Goal: Task Accomplishment & Management: Use online tool/utility

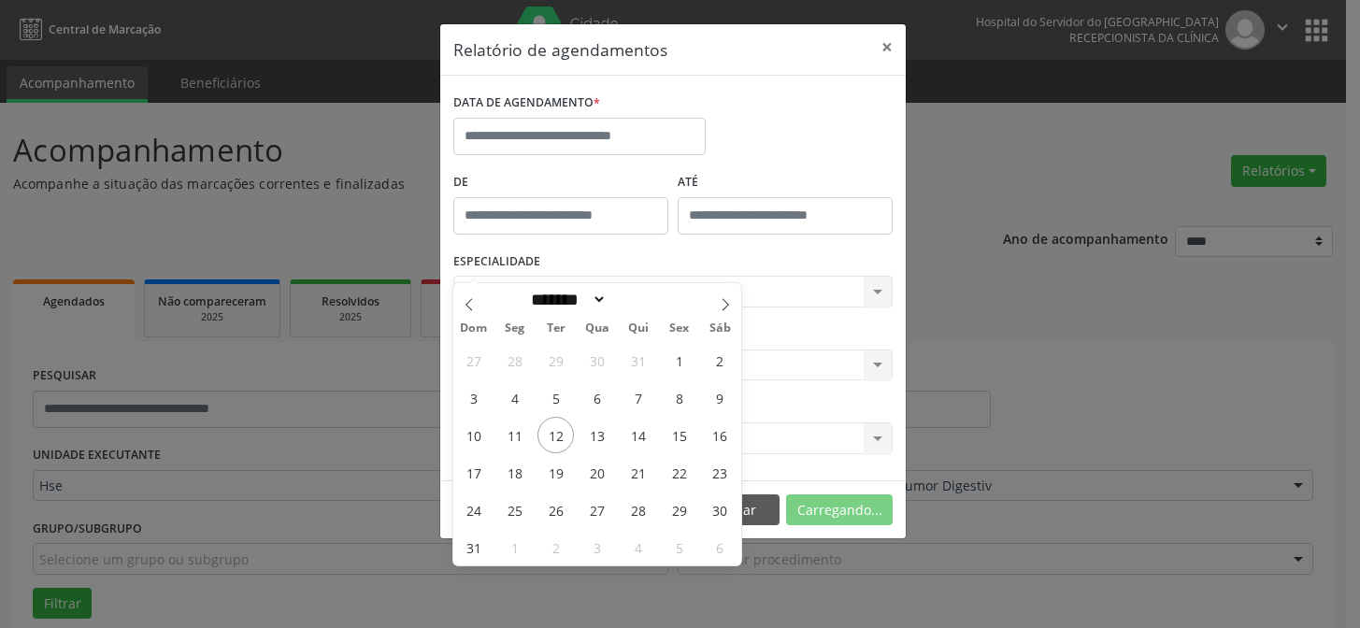
select select "*"
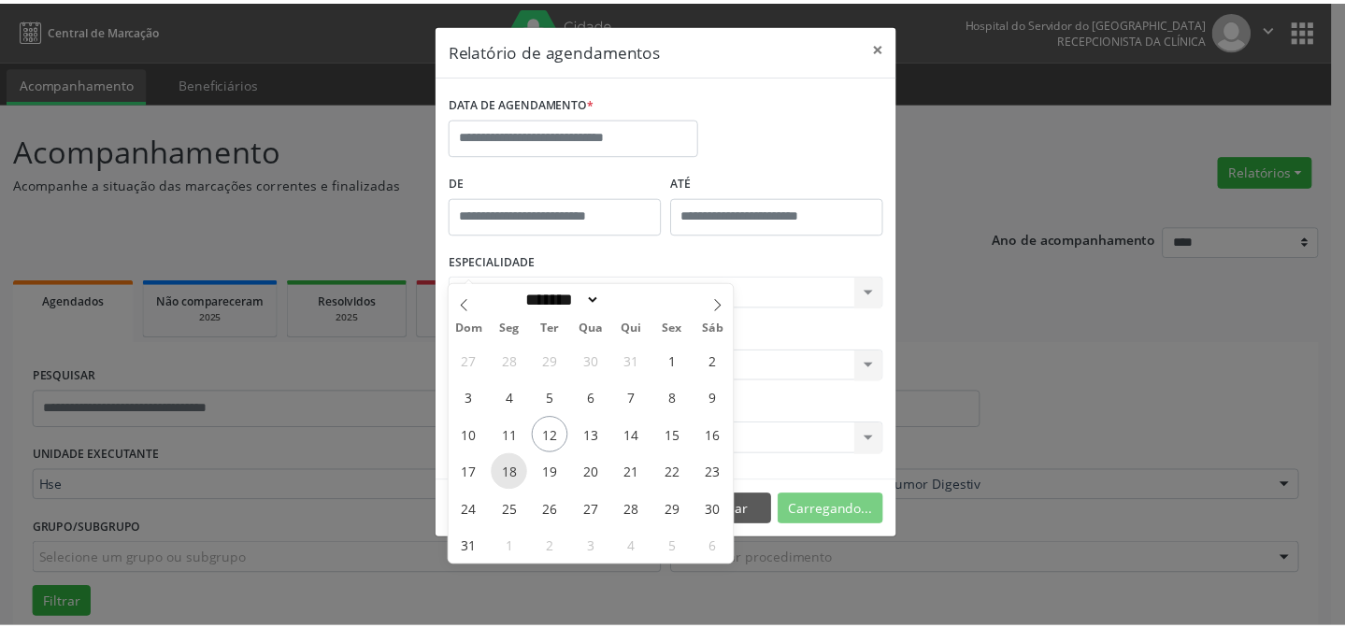
scroll to position [126, 0]
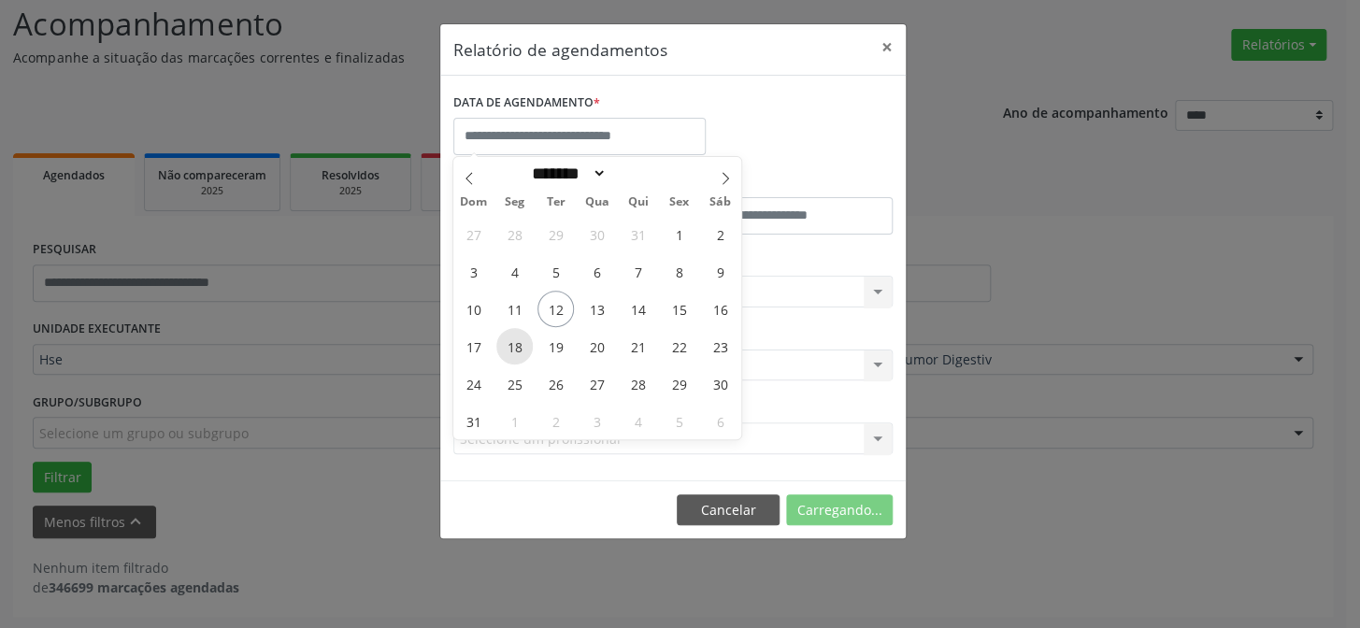
click at [511, 343] on span "18" at bounding box center [514, 346] width 36 height 36
type input "**********"
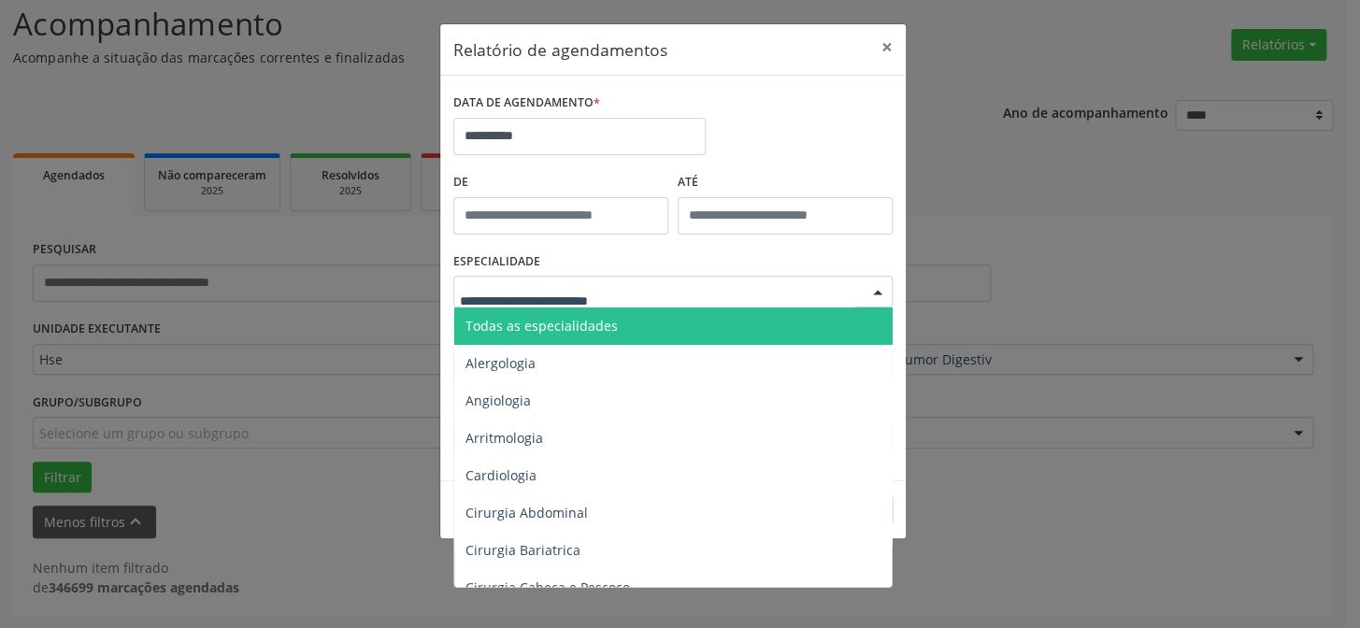
click at [790, 283] on div at bounding box center [672, 292] width 439 height 32
click at [740, 320] on span "Todas as especialidades" at bounding box center [674, 325] width 440 height 37
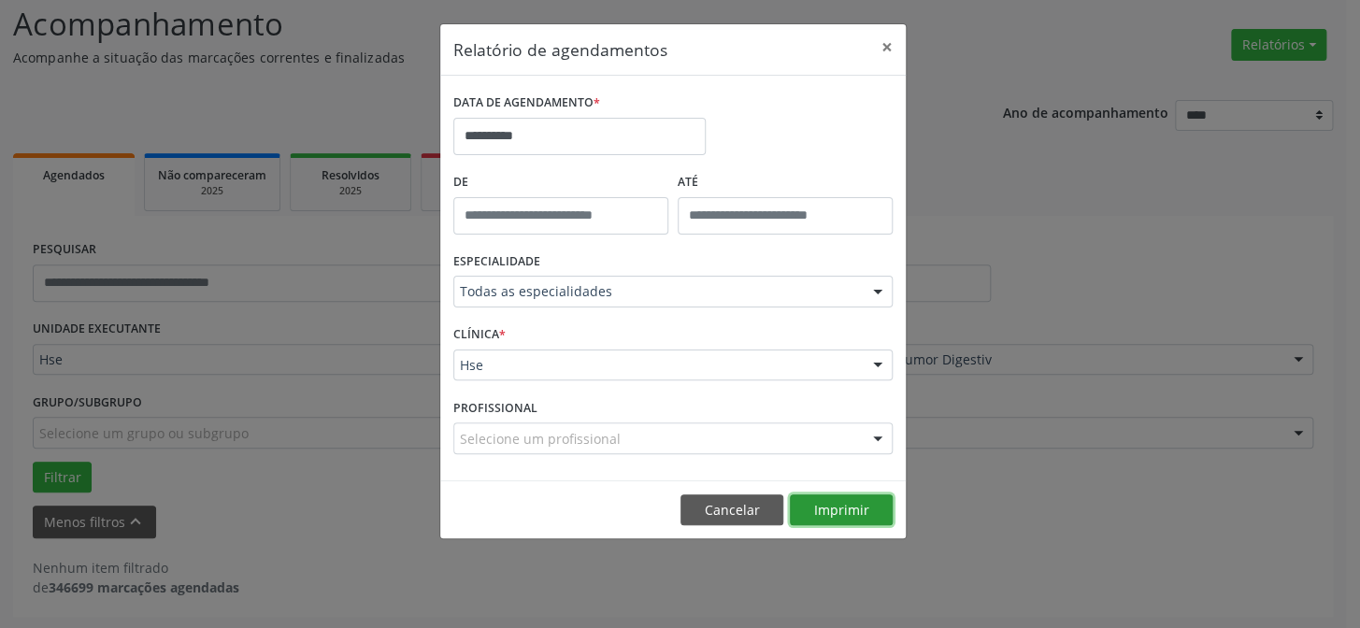
click at [821, 503] on button "Imprimir" at bounding box center [841, 510] width 103 height 32
drag, startPoint x: 547, startPoint y: 139, endPoint x: 560, endPoint y: 151, distance: 17.9
click at [548, 139] on input "**********" at bounding box center [579, 136] width 252 height 37
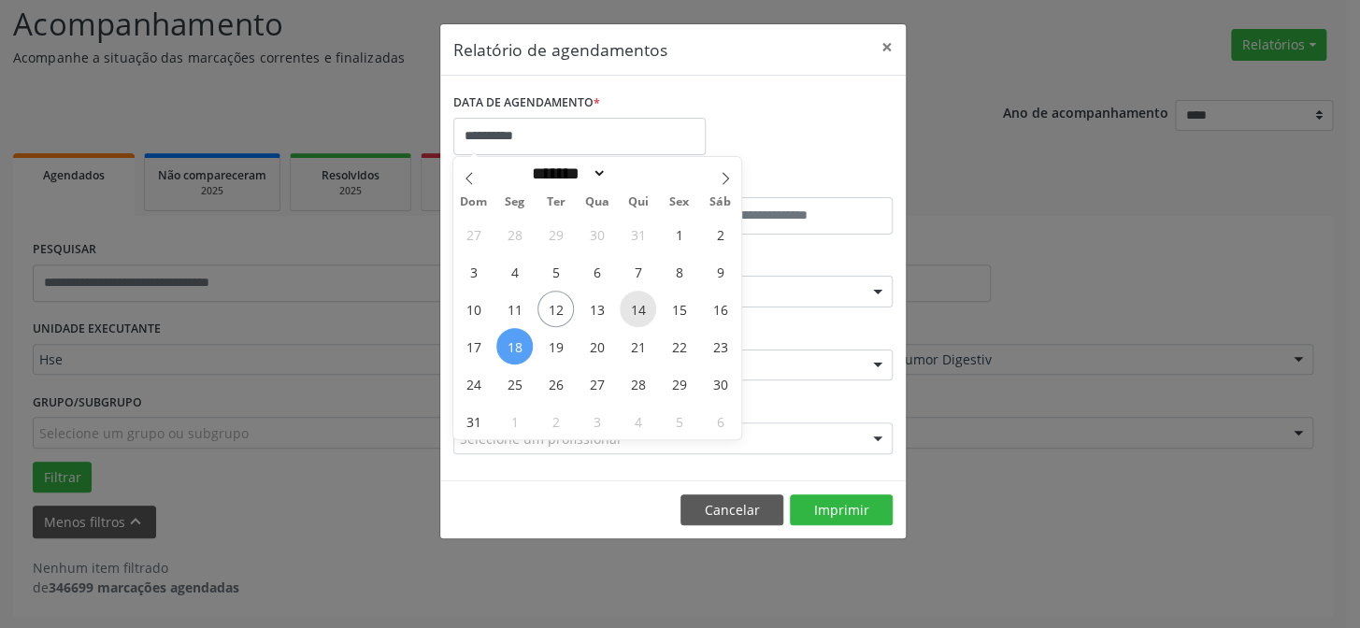
click at [639, 311] on span "14" at bounding box center [638, 309] width 36 height 36
type input "**********"
click at [639, 311] on span "14" at bounding box center [638, 309] width 36 height 36
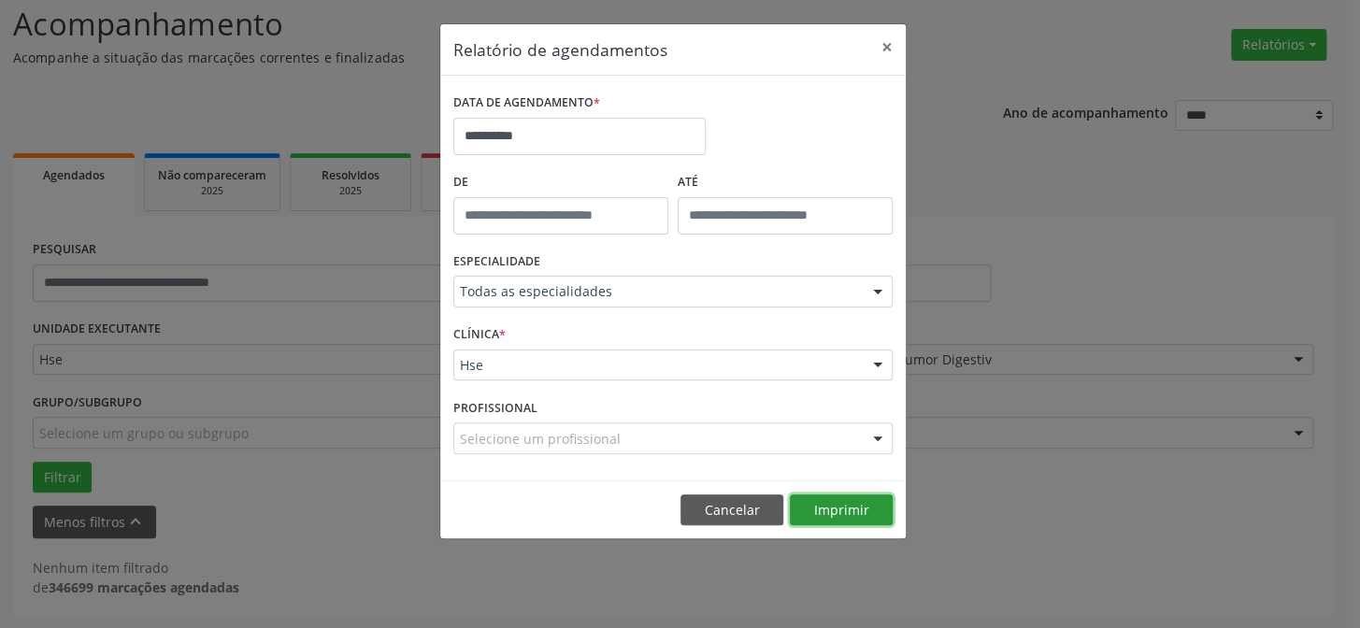
click at [820, 498] on button "Imprimir" at bounding box center [841, 510] width 103 height 32
click at [887, 43] on button "×" at bounding box center [886, 47] width 37 height 46
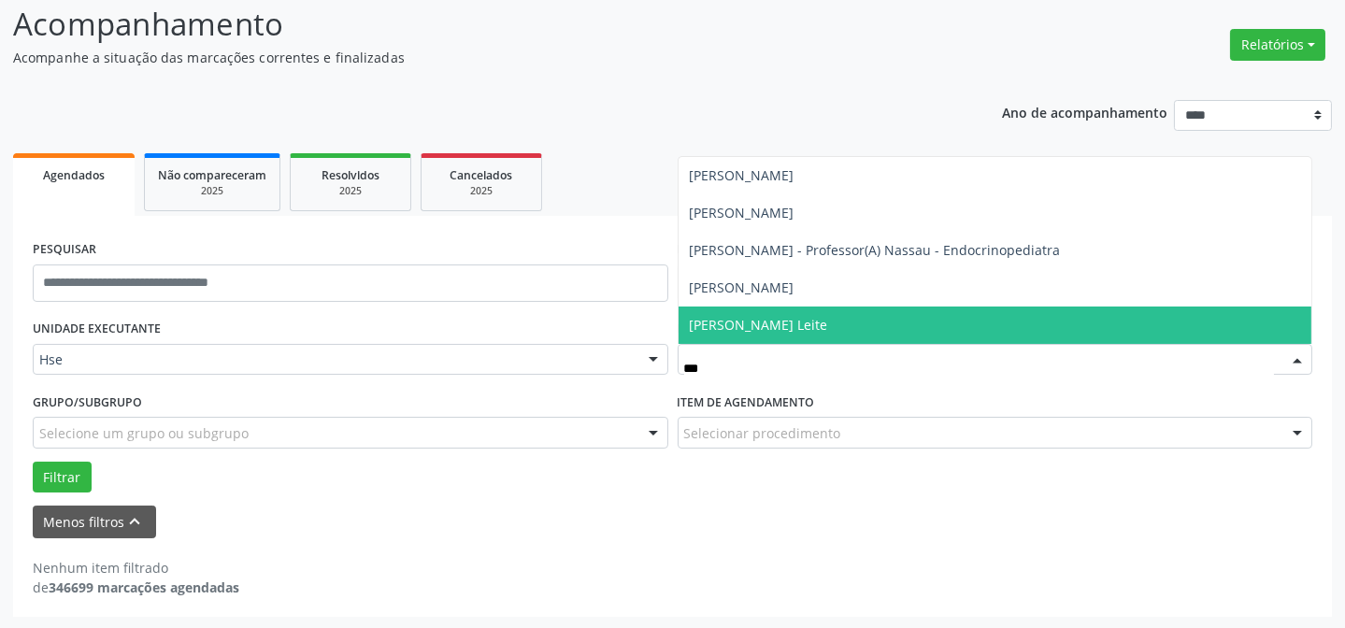
type input "****"
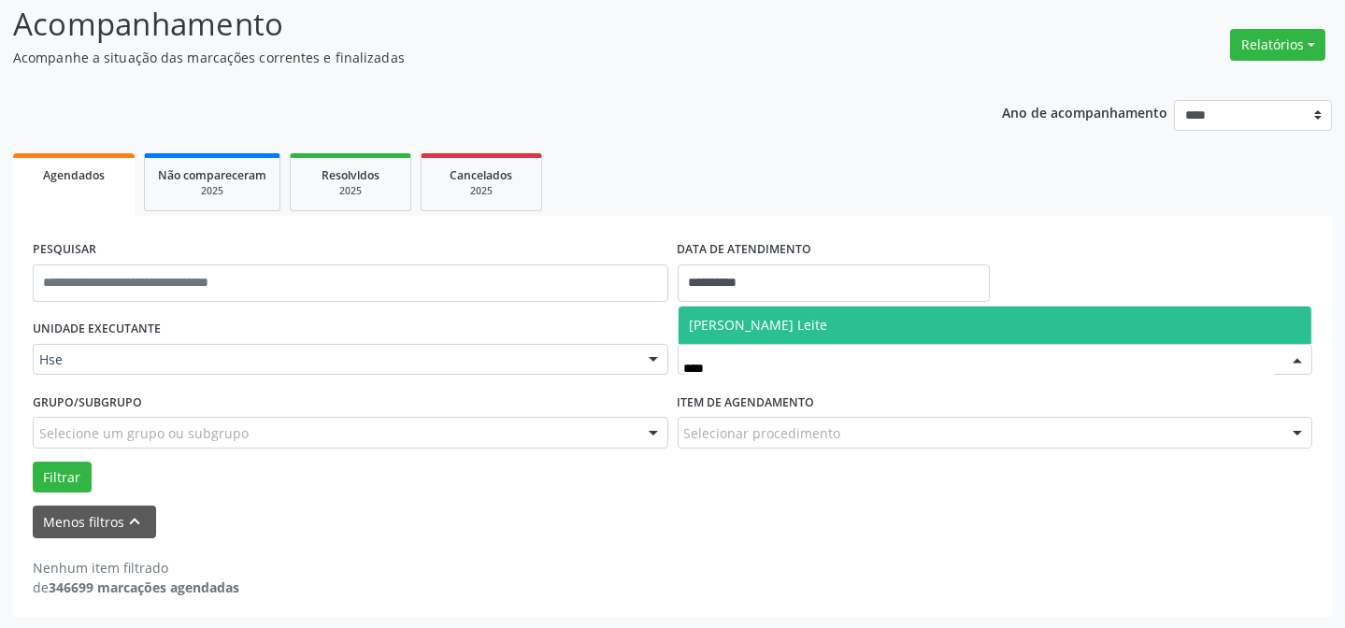
click at [808, 321] on span "[PERSON_NAME] Leite" at bounding box center [759, 325] width 138 height 18
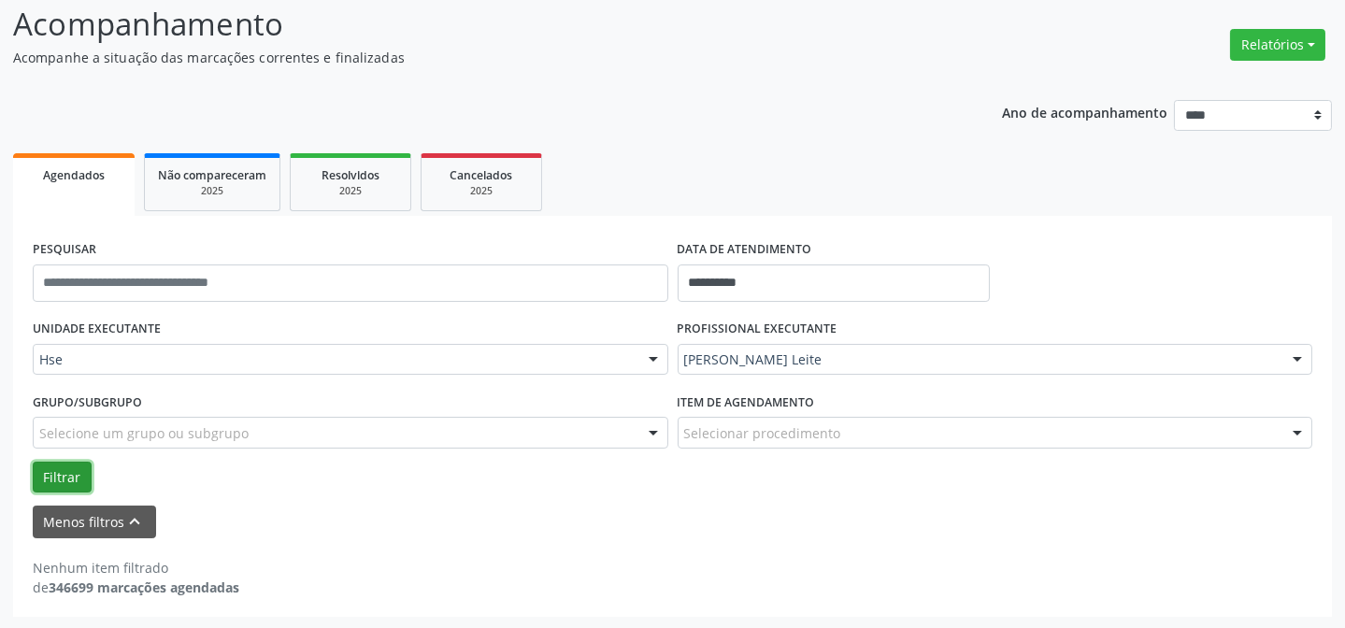
click at [59, 478] on button "Filtrar" at bounding box center [62, 478] width 59 height 32
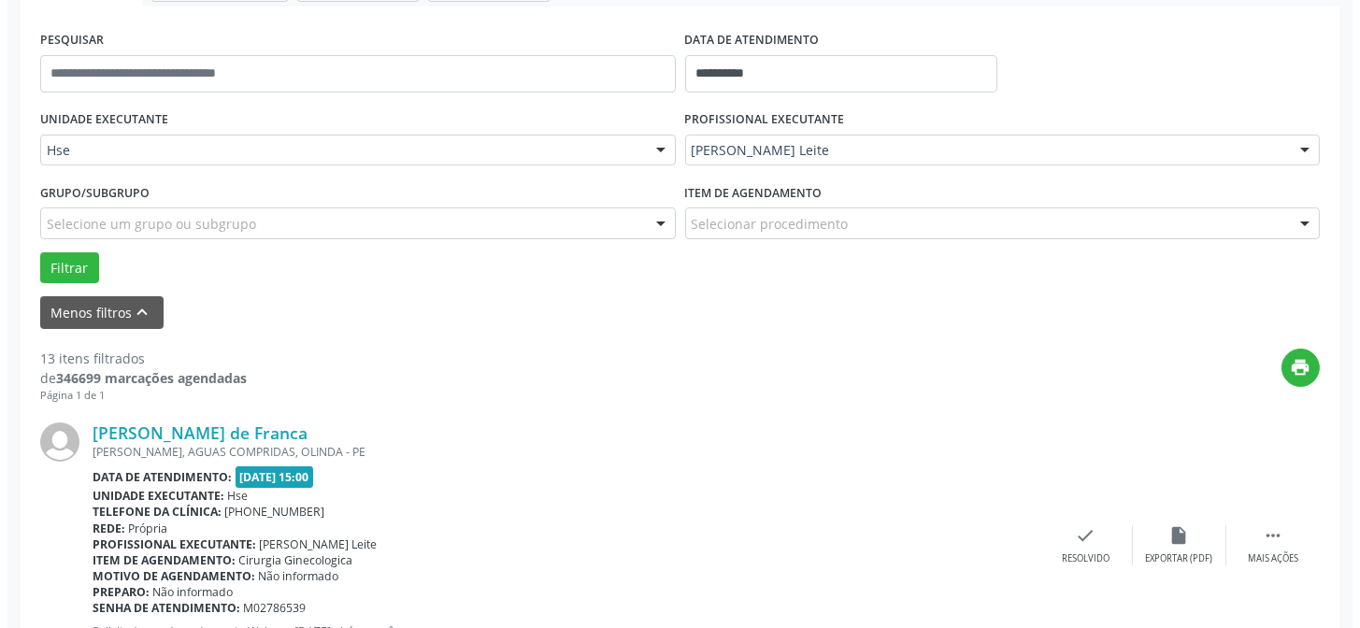
scroll to position [381, 0]
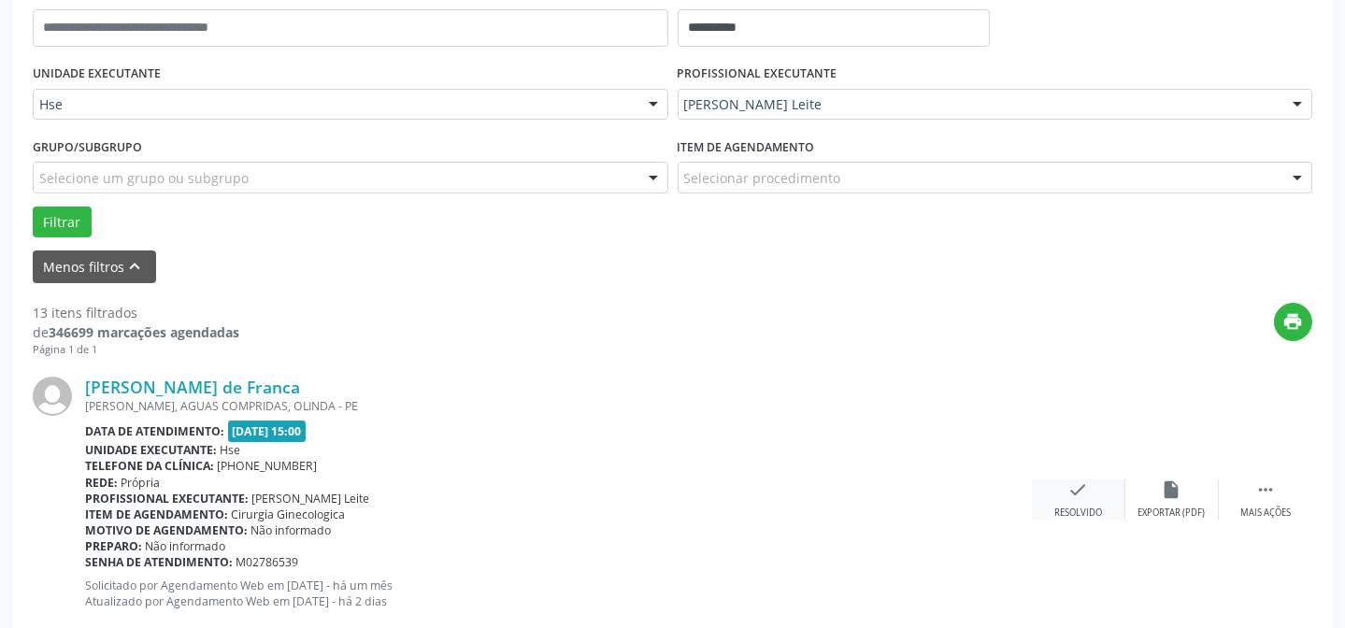
click at [1060, 498] on div "check Resolvido" at bounding box center [1078, 499] width 93 height 40
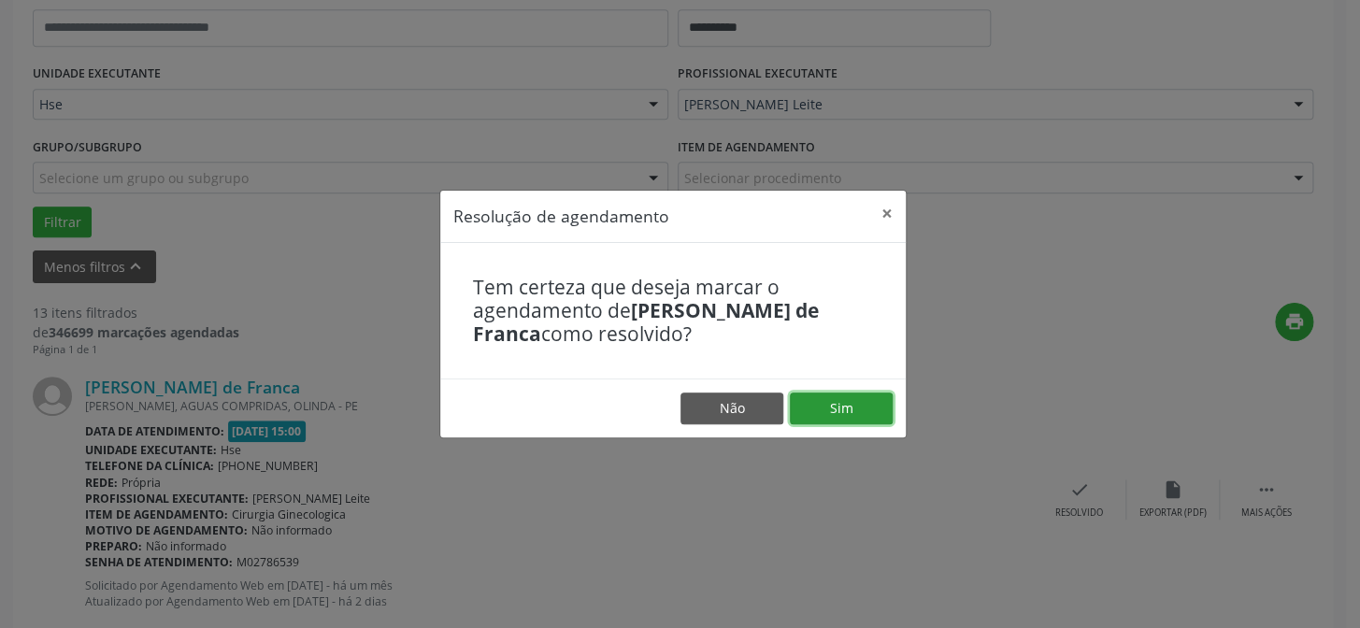
click at [855, 414] on button "Sim" at bounding box center [841, 409] width 103 height 32
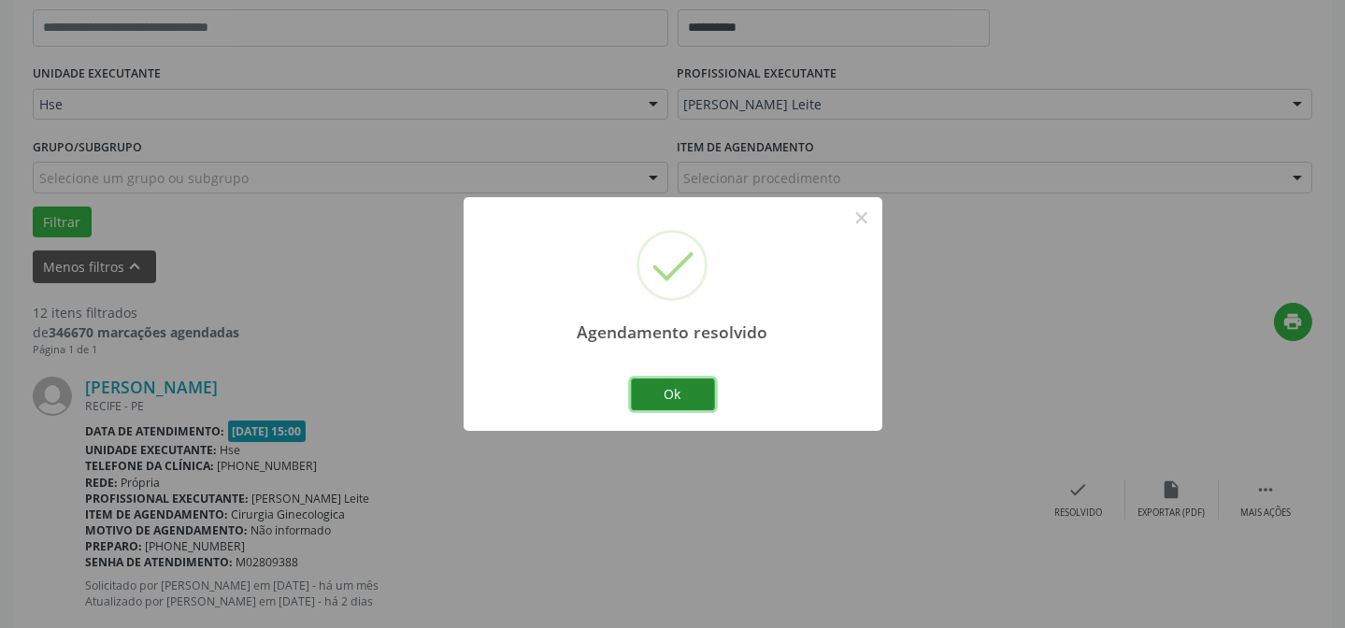
click at [656, 383] on button "Ok" at bounding box center [673, 395] width 84 height 32
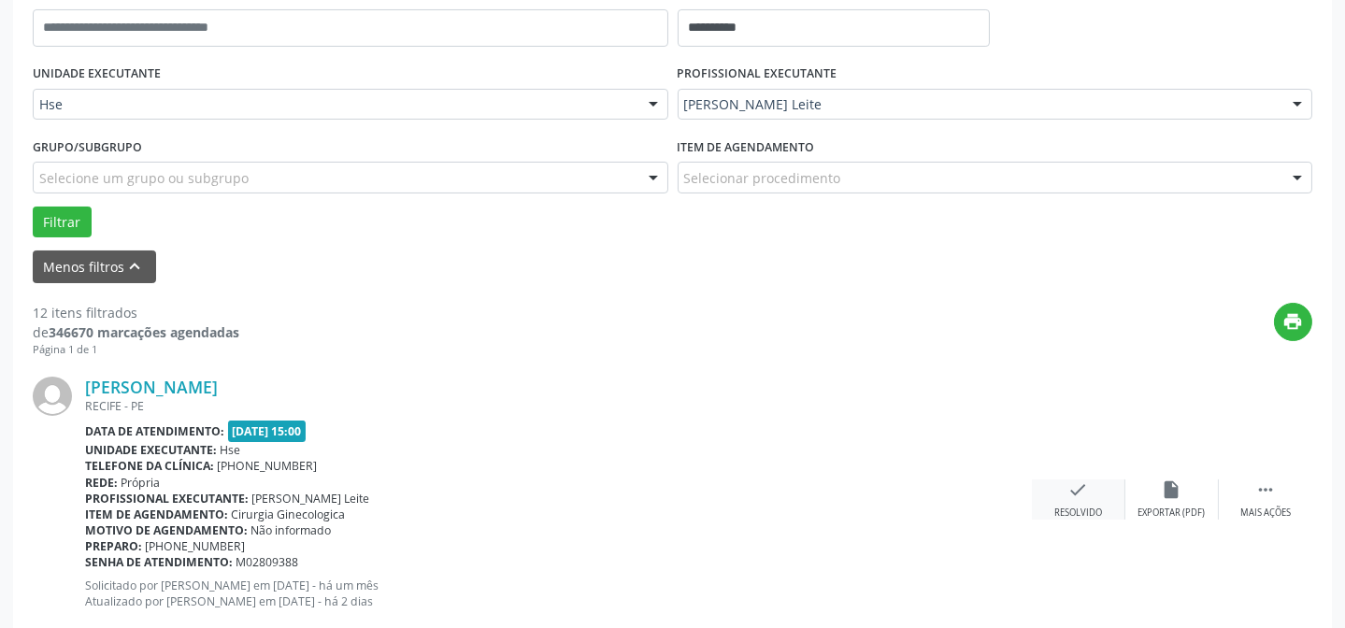
click at [1078, 487] on icon "check" at bounding box center [1078, 489] width 21 height 21
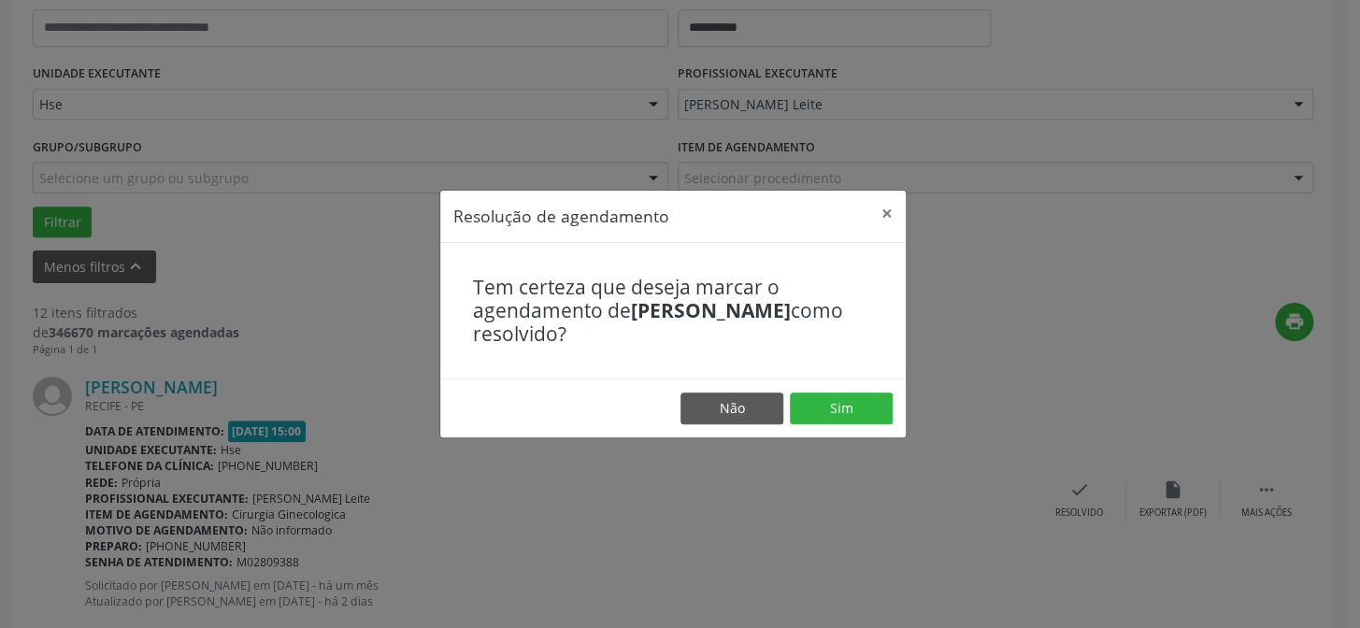
click at [849, 383] on footer "Não Sim" at bounding box center [672, 408] width 465 height 59
click at [847, 403] on button "Sim" at bounding box center [841, 409] width 103 height 32
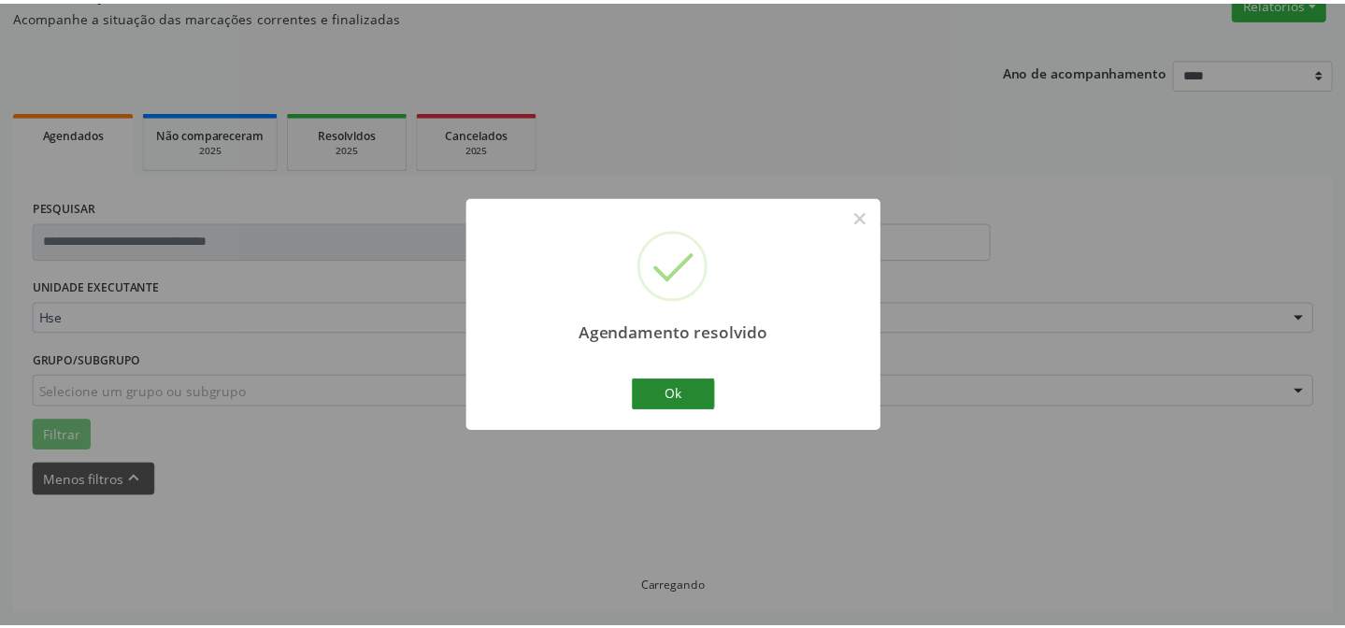
scroll to position [167, 0]
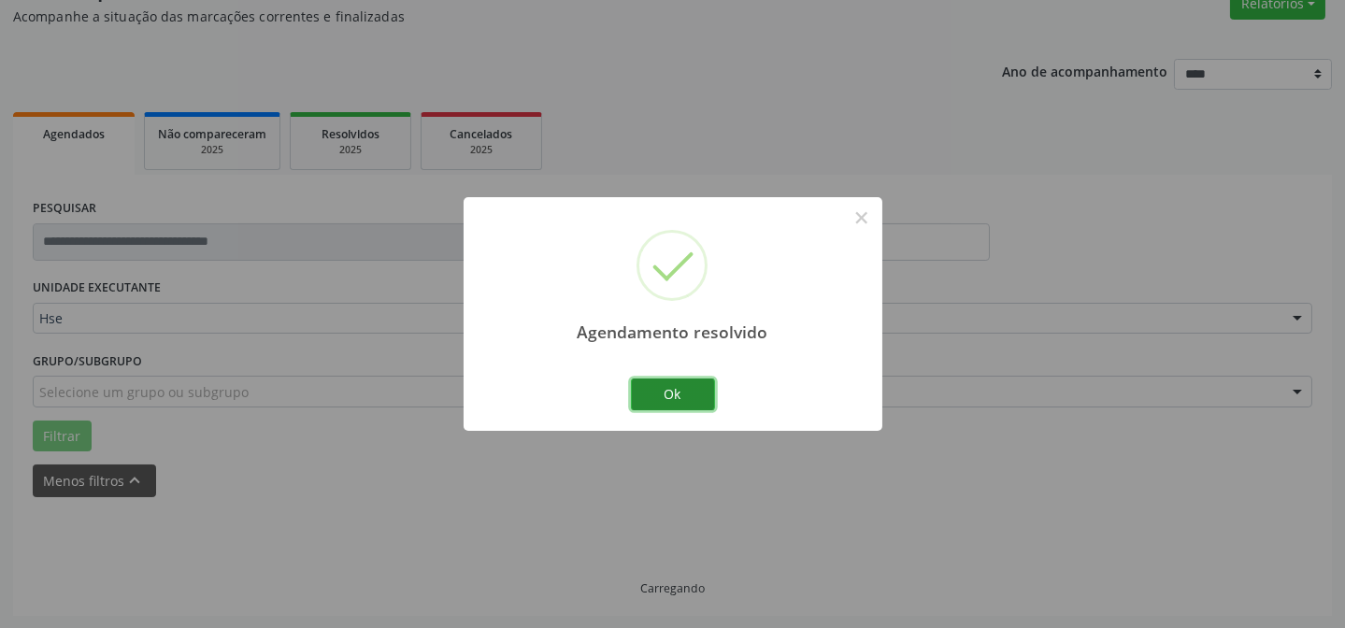
click at [694, 402] on button "Ok" at bounding box center [673, 395] width 84 height 32
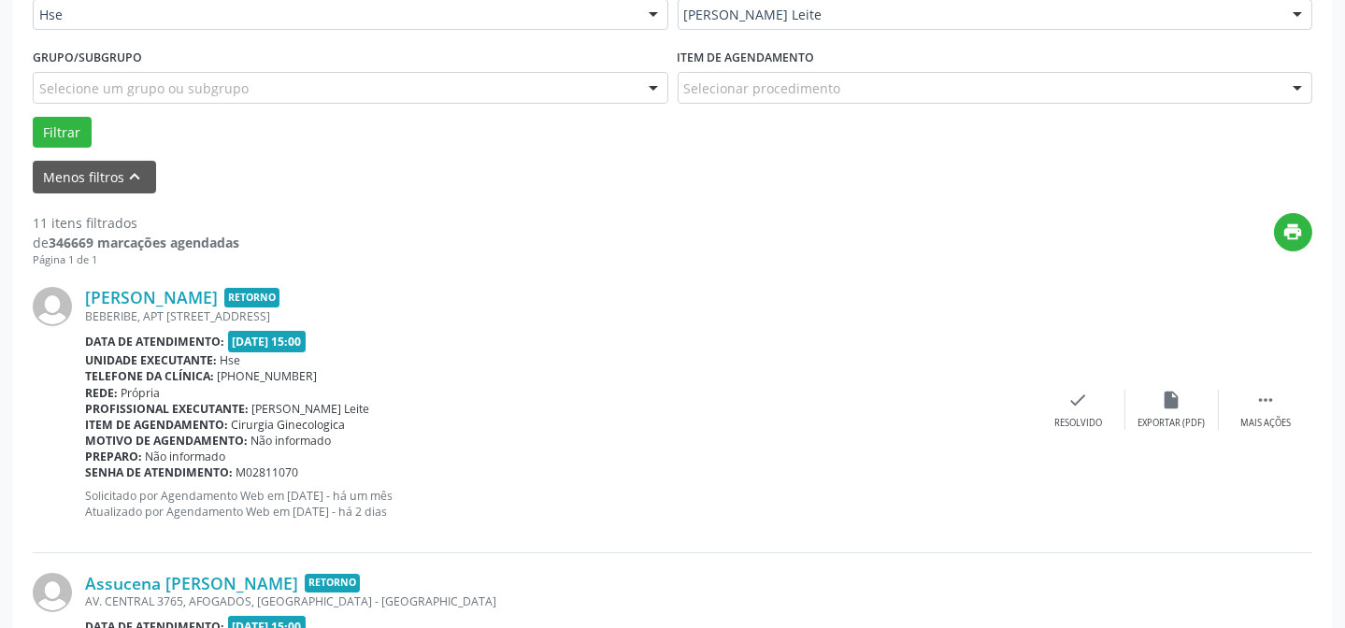
scroll to position [507, 0]
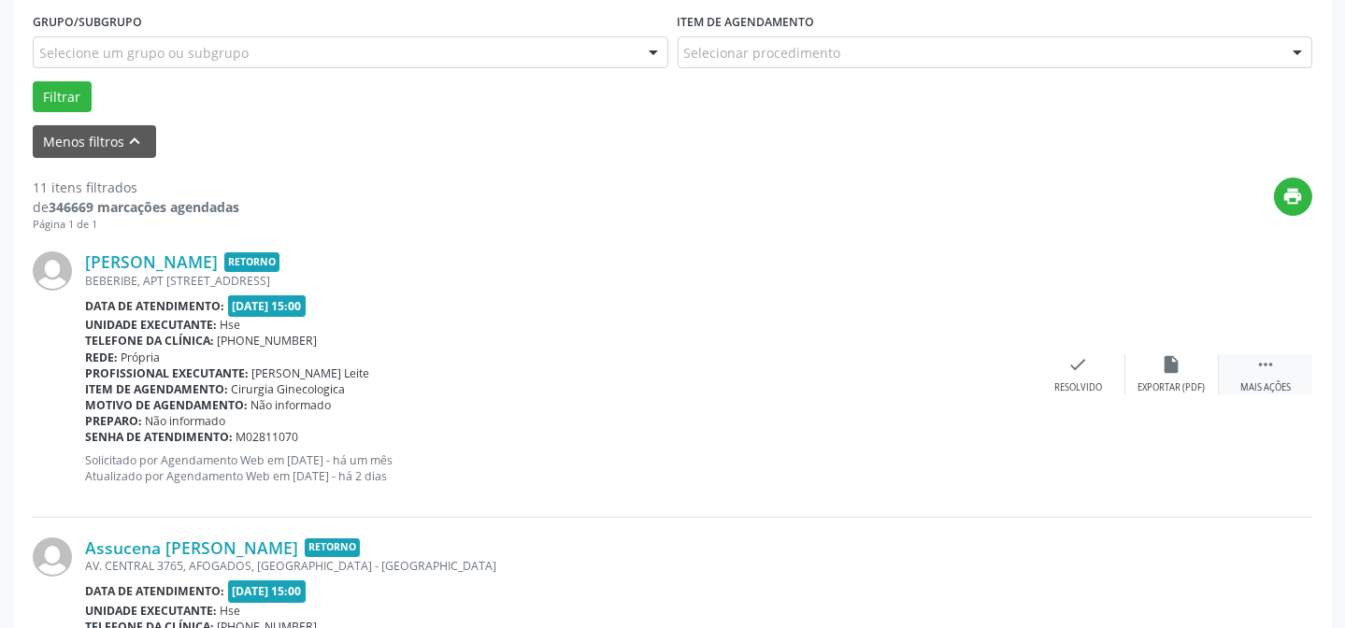
click at [1262, 372] on icon "" at bounding box center [1265, 364] width 21 height 21
click at [1184, 369] on div "alarm_off Não compareceu" at bounding box center [1171, 374] width 93 height 40
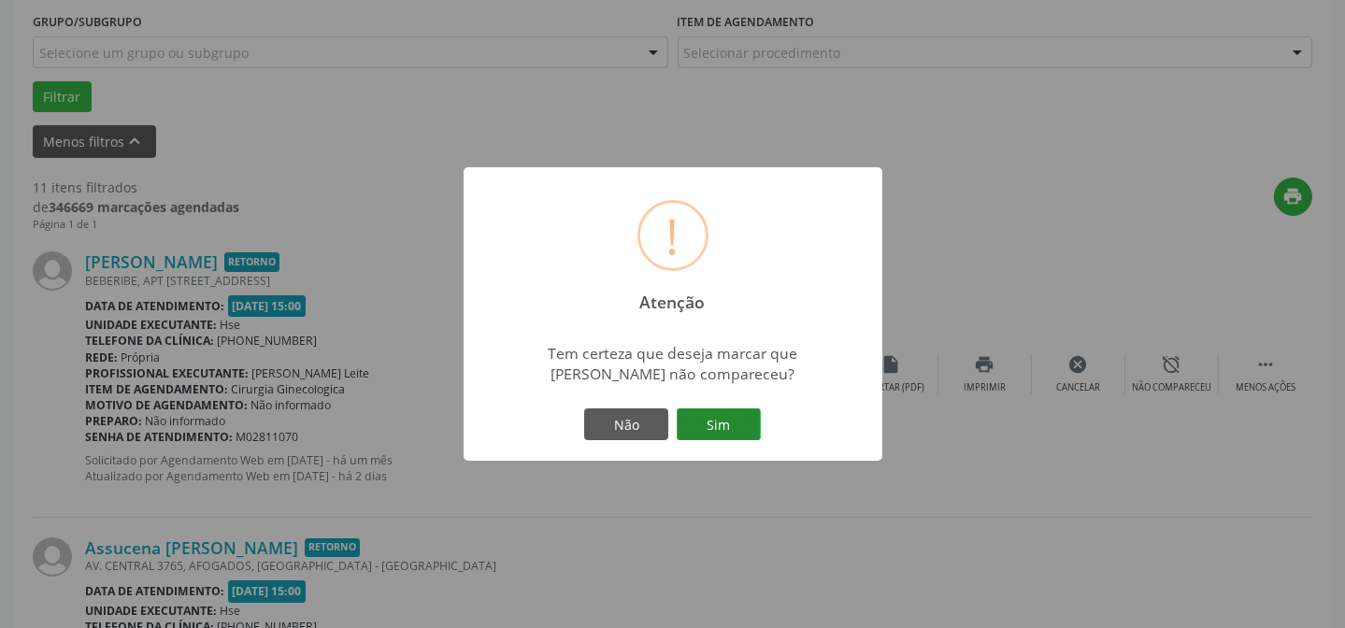
click at [722, 417] on button "Sim" at bounding box center [719, 424] width 84 height 32
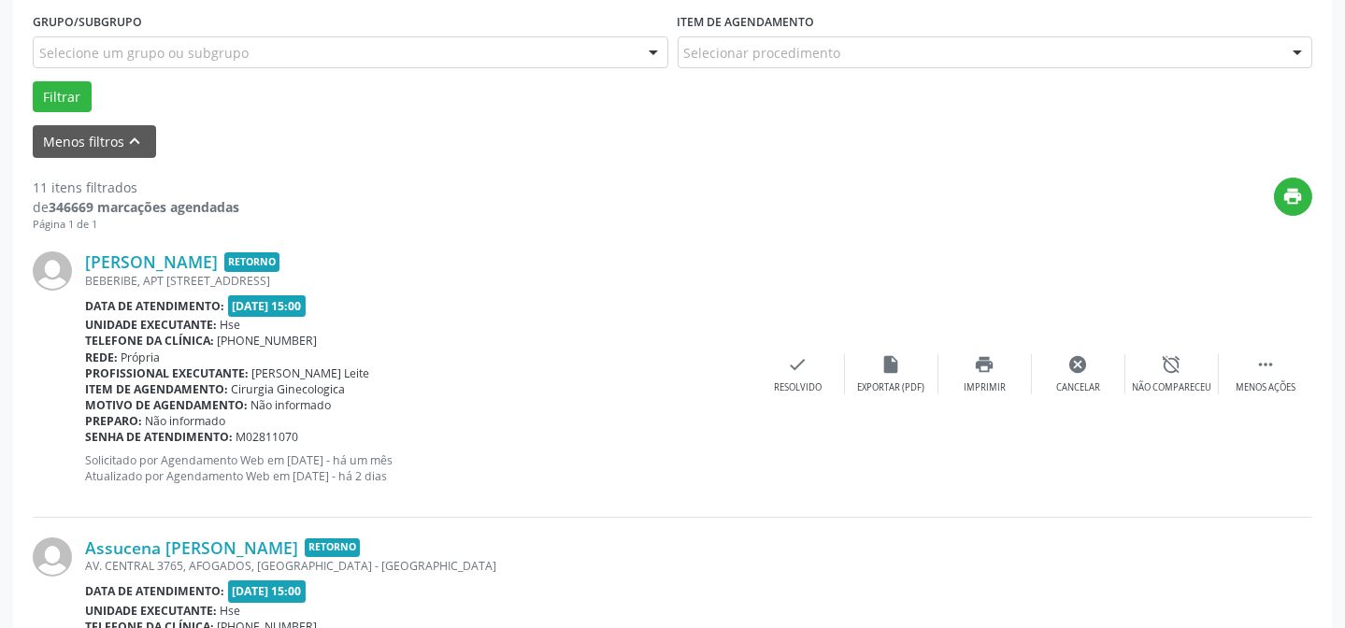
scroll to position [187, 0]
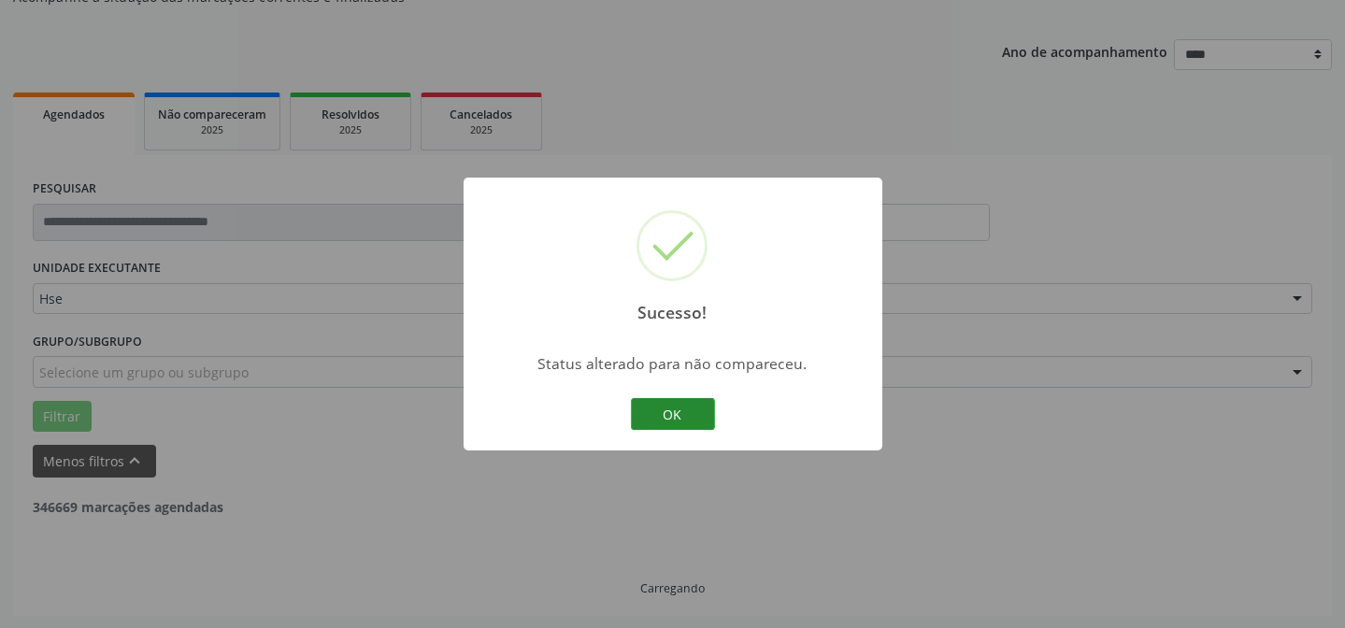
click at [677, 413] on button "OK" at bounding box center [673, 414] width 84 height 32
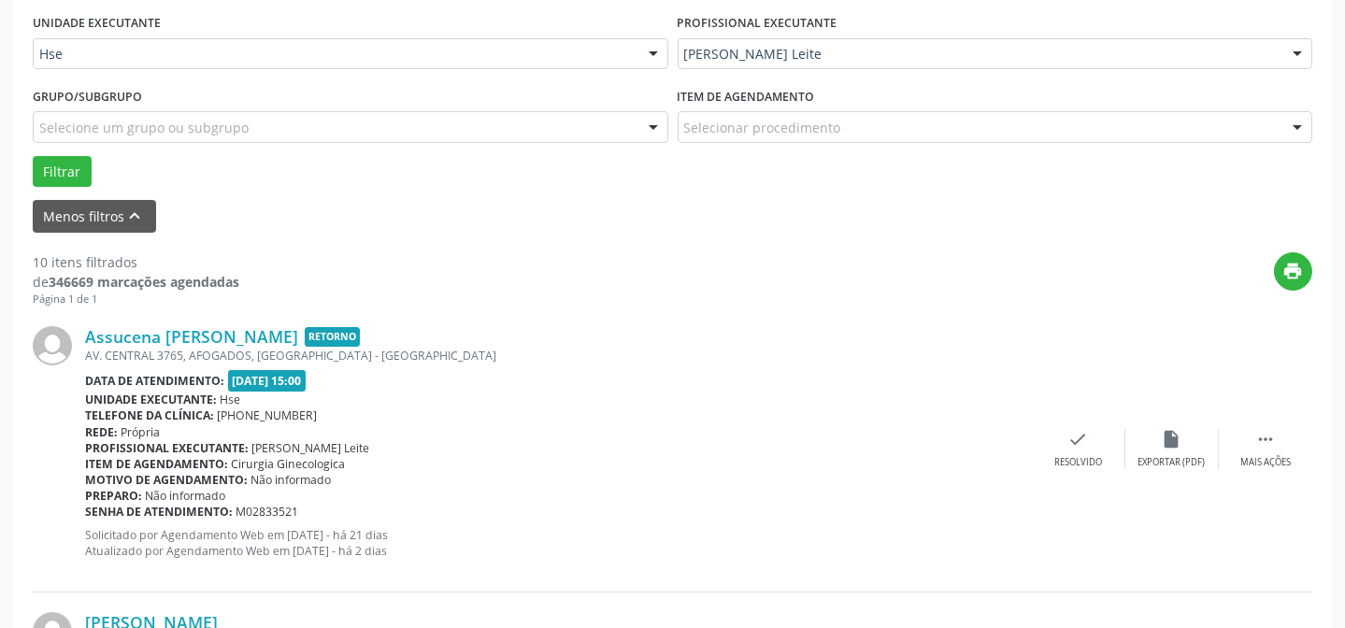
scroll to position [441, 0]
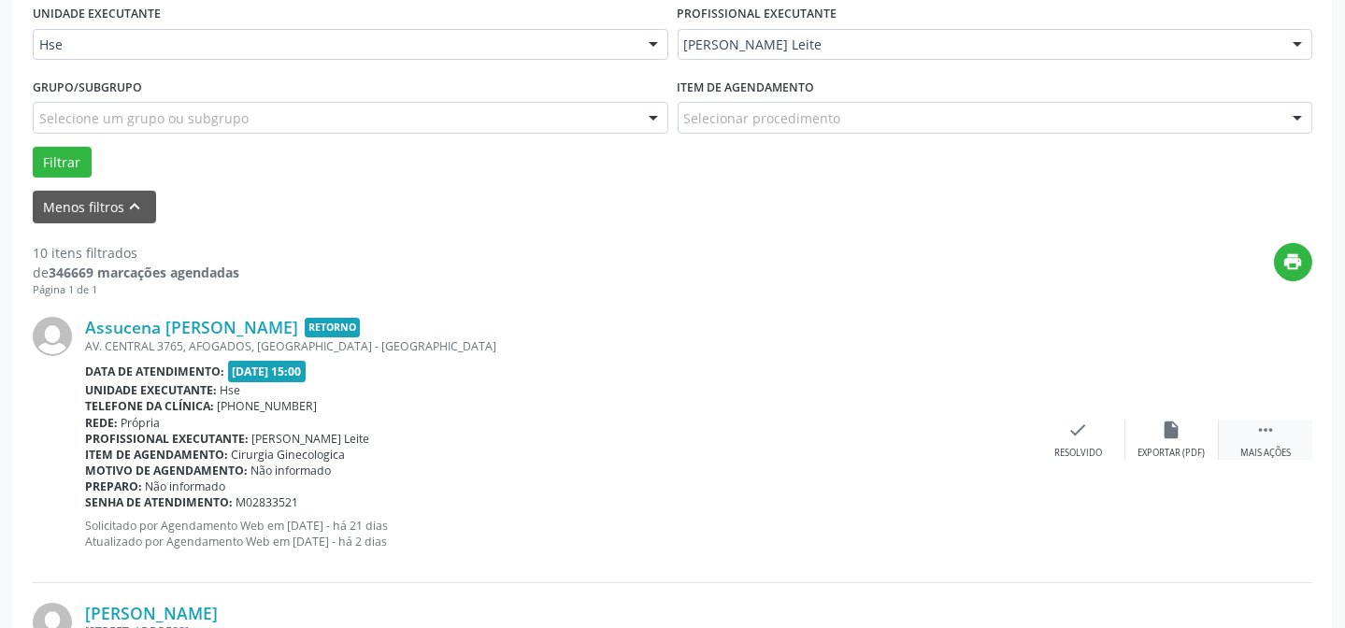
click at [1270, 439] on div " Mais ações" at bounding box center [1265, 440] width 93 height 40
click at [1187, 425] on div "alarm_off Não compareceu" at bounding box center [1171, 440] width 93 height 40
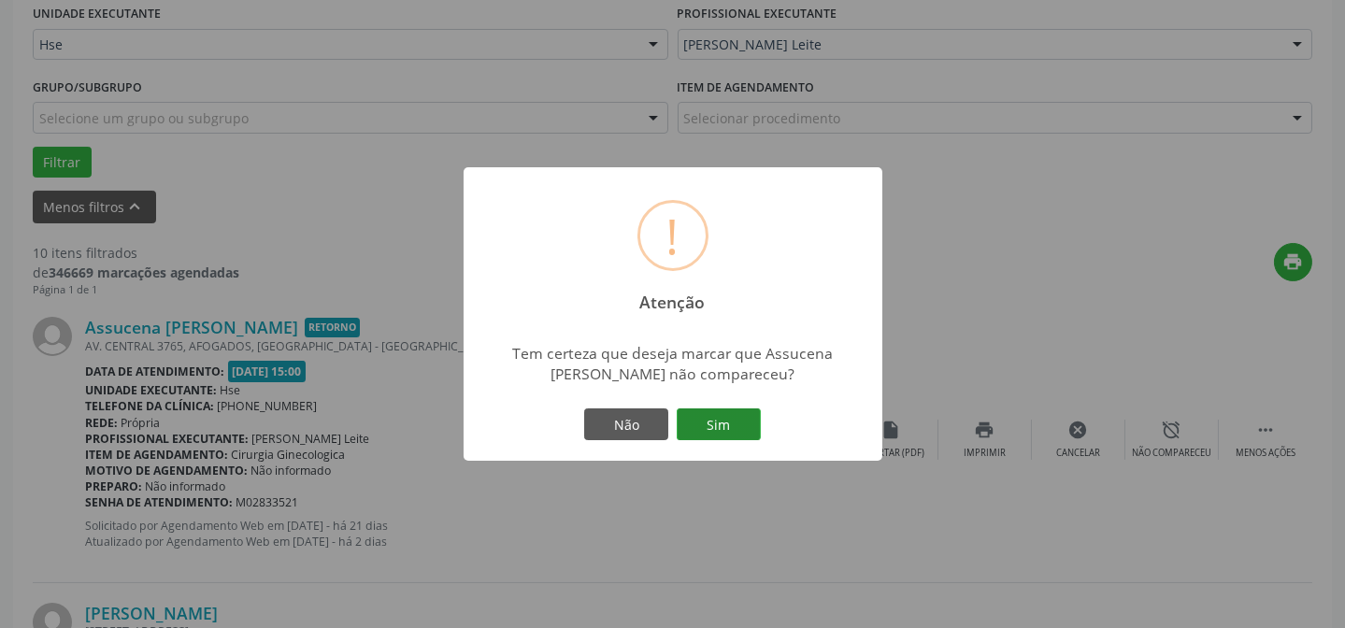
click at [757, 410] on button "Sim" at bounding box center [719, 424] width 84 height 32
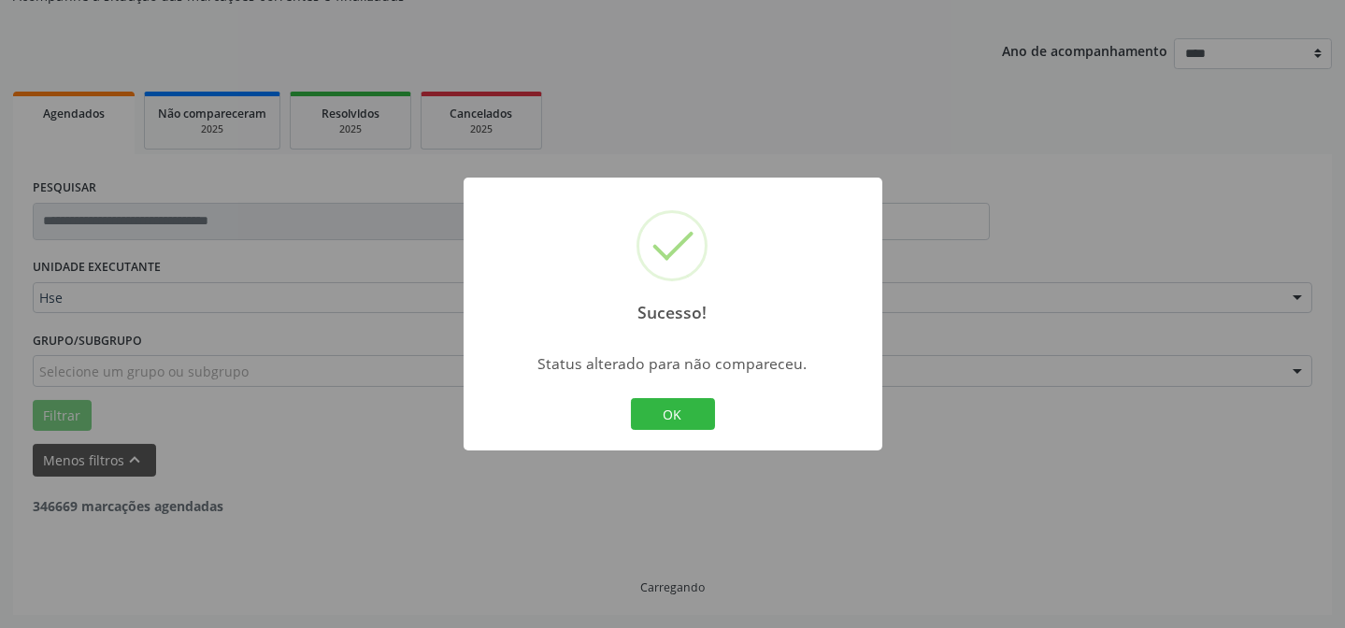
scroll to position [187, 0]
click at [660, 404] on button "OK" at bounding box center [673, 414] width 84 height 32
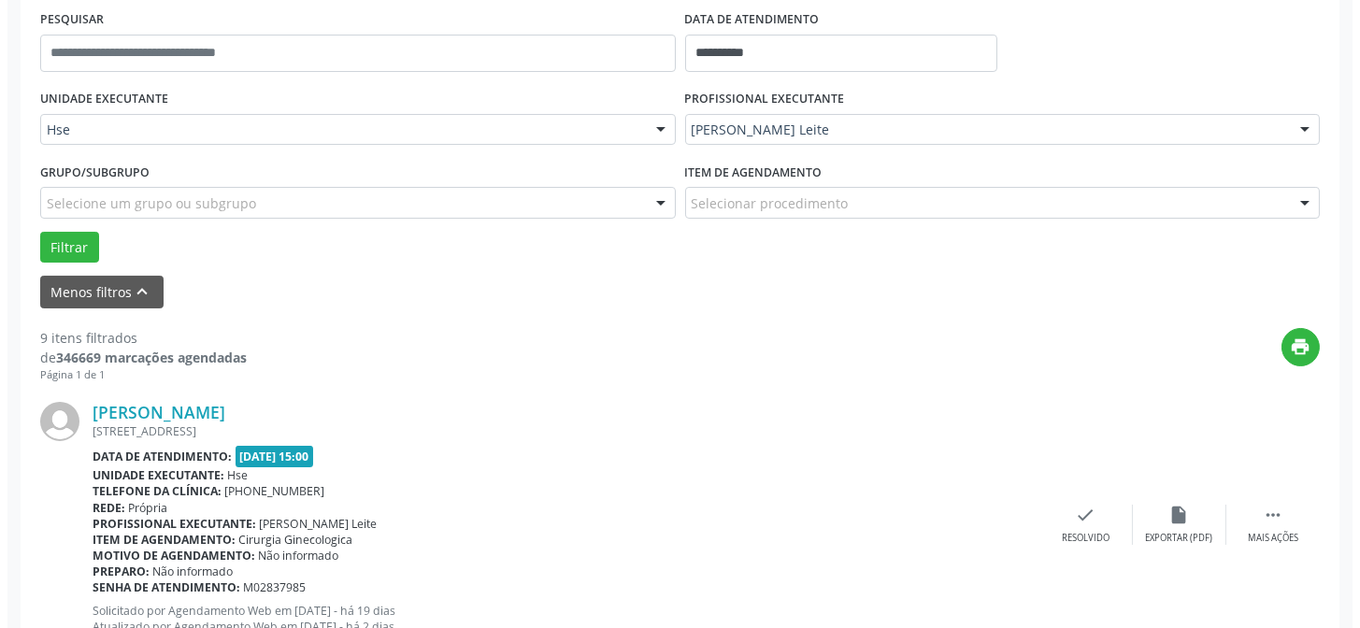
scroll to position [441, 0]
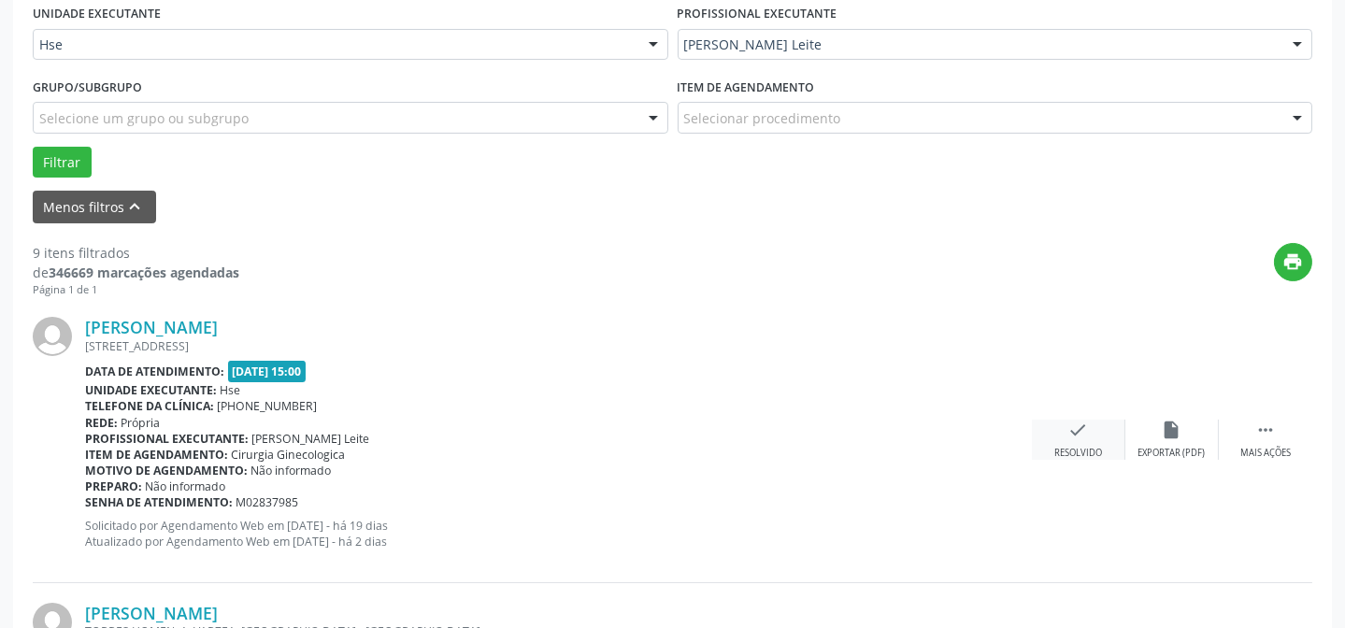
click at [1096, 436] on div "check Resolvido" at bounding box center [1078, 440] width 93 height 40
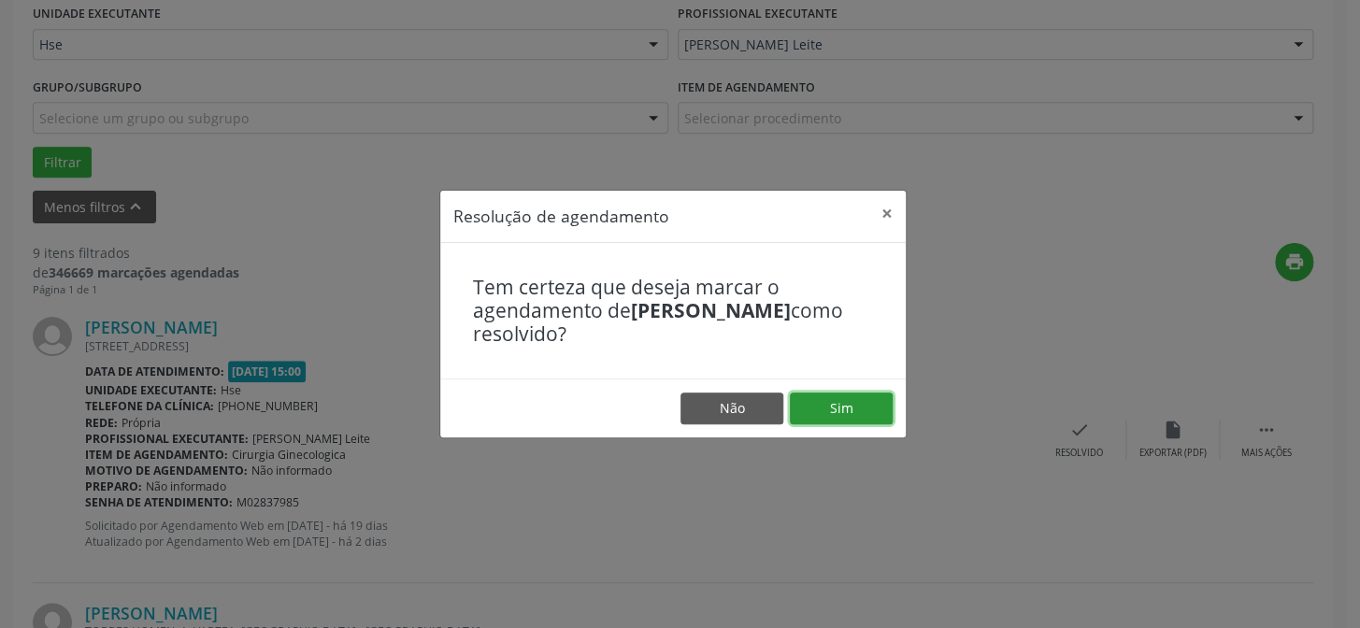
click at [869, 409] on button "Sim" at bounding box center [841, 409] width 103 height 32
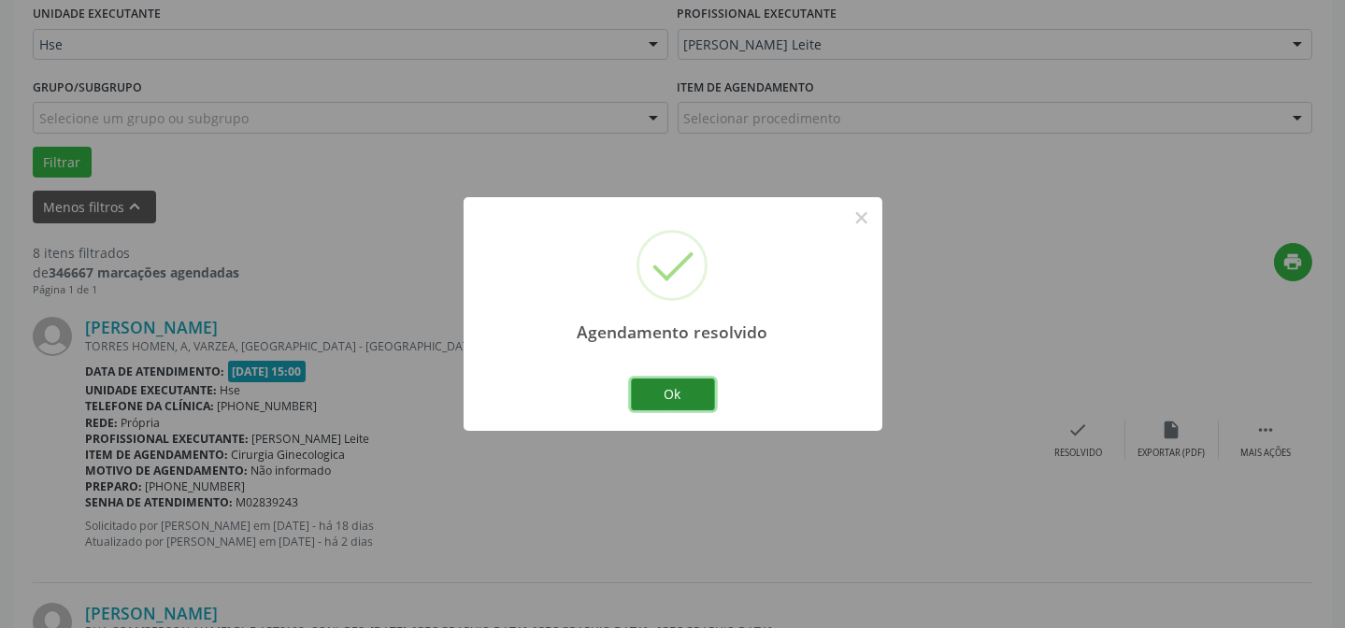
click at [686, 393] on button "Ok" at bounding box center [673, 395] width 84 height 32
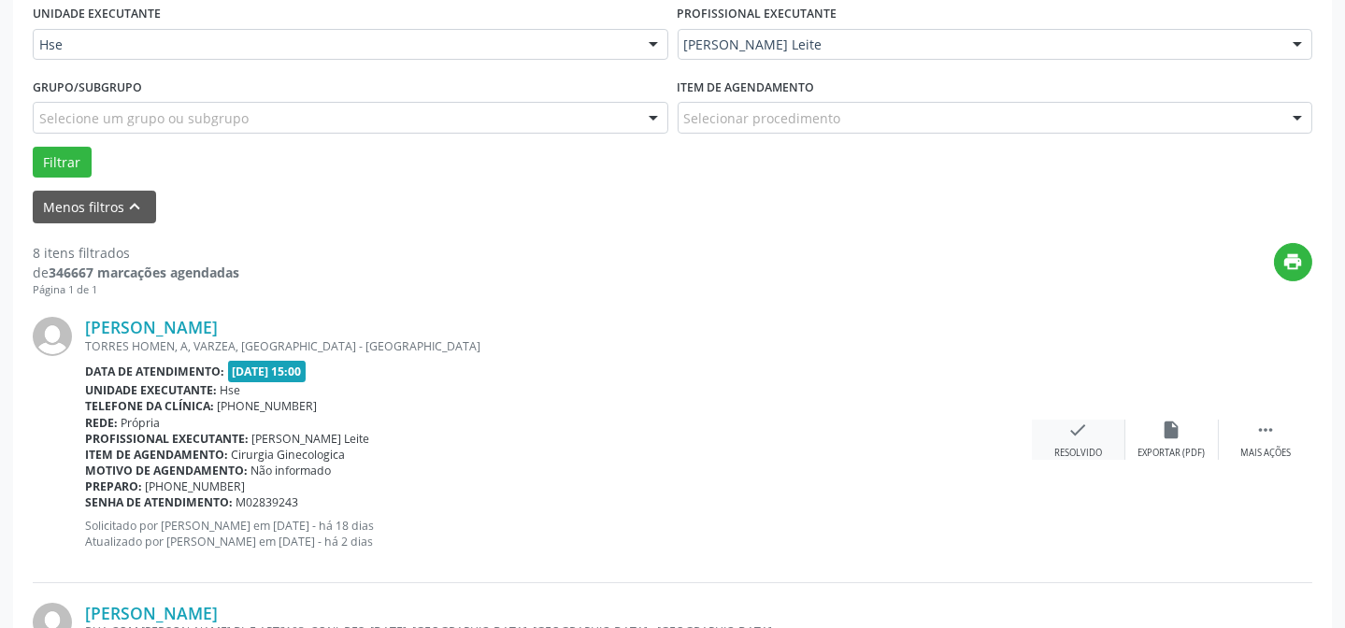
click at [1075, 441] on div "check Resolvido" at bounding box center [1078, 440] width 93 height 40
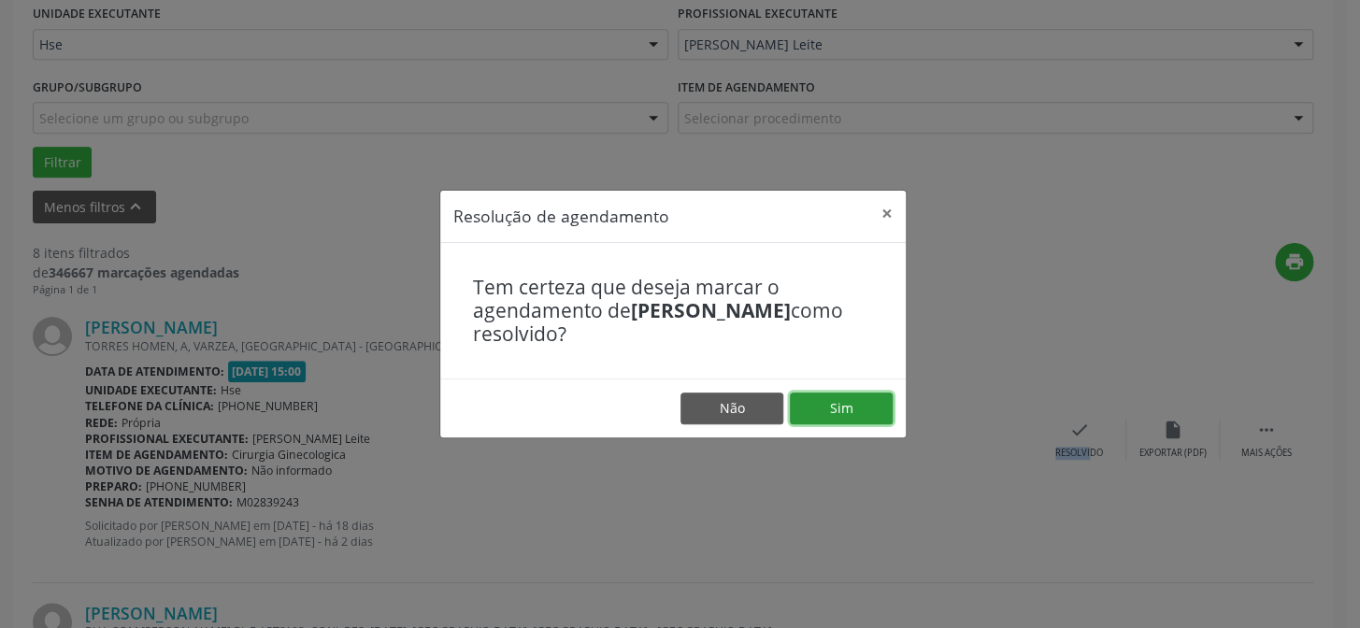
click at [840, 403] on button "Sim" at bounding box center [841, 409] width 103 height 32
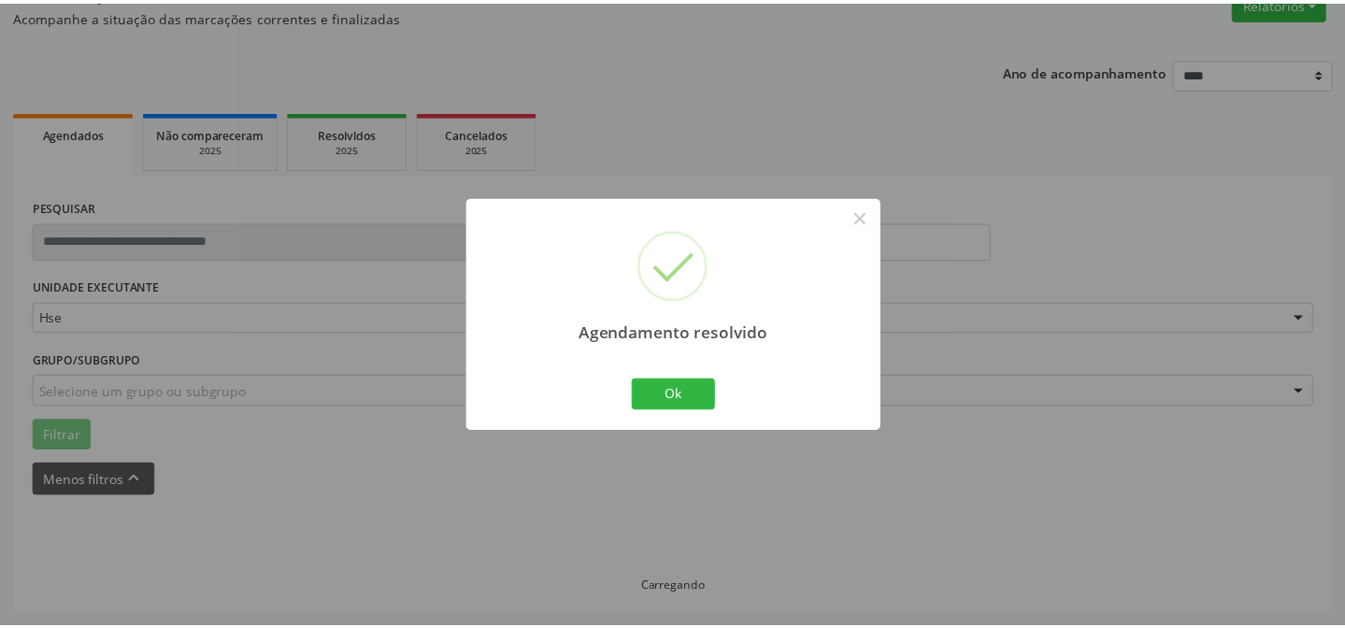
scroll to position [167, 0]
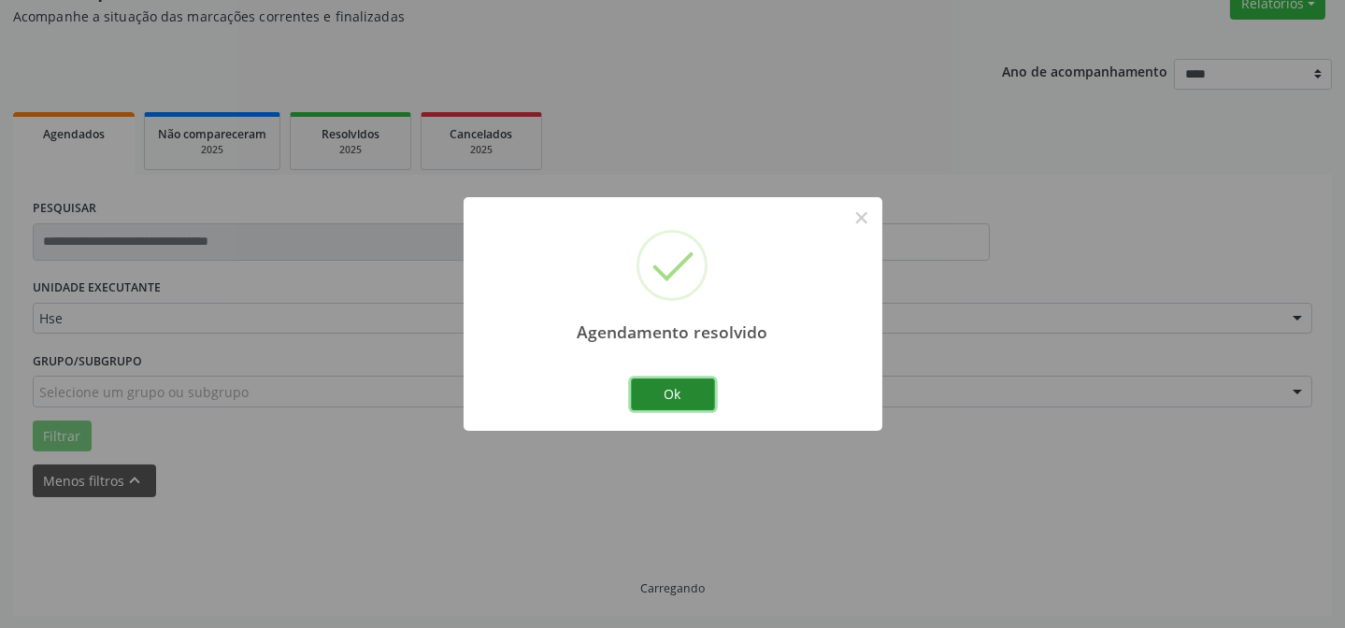
click at [673, 398] on button "Ok" at bounding box center [673, 395] width 84 height 32
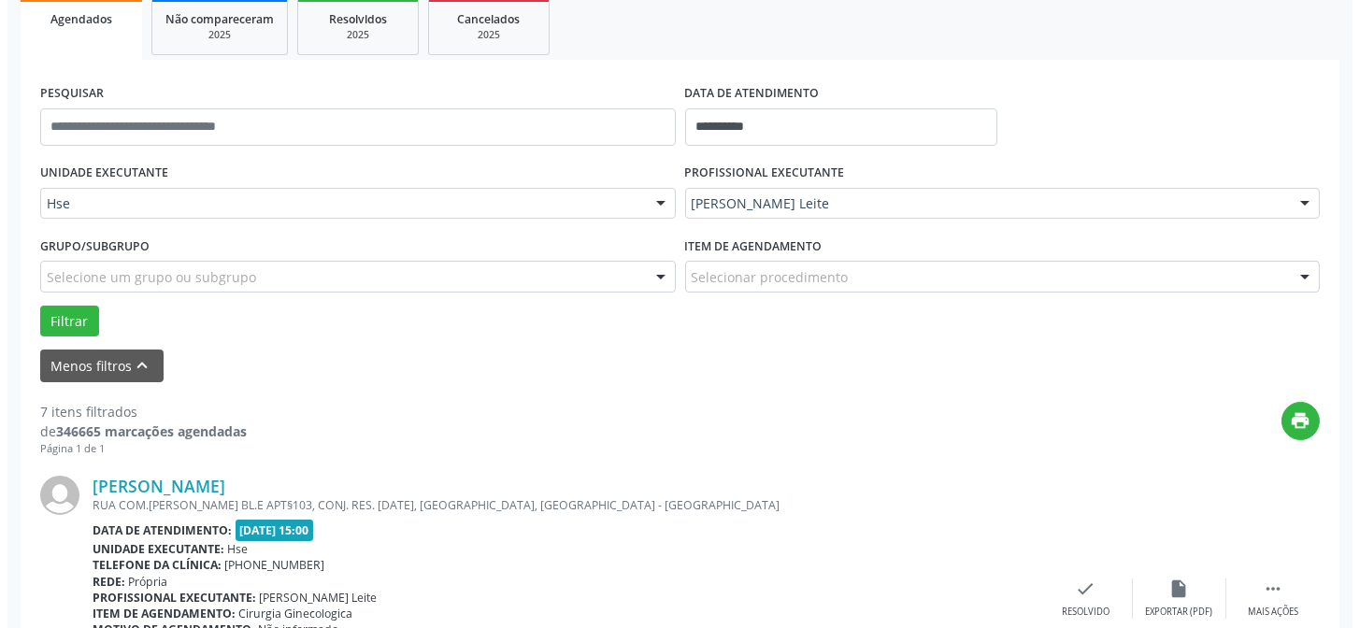
scroll to position [336, 0]
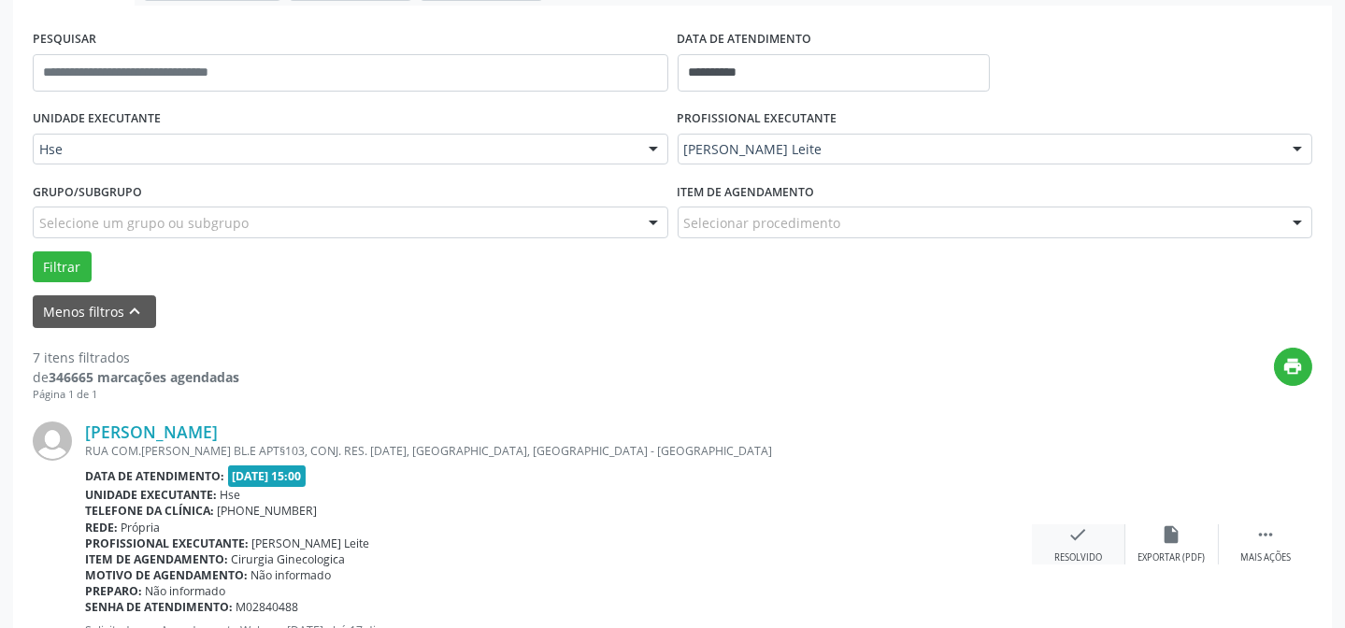
click at [1084, 547] on div "check Resolvido" at bounding box center [1078, 544] width 93 height 40
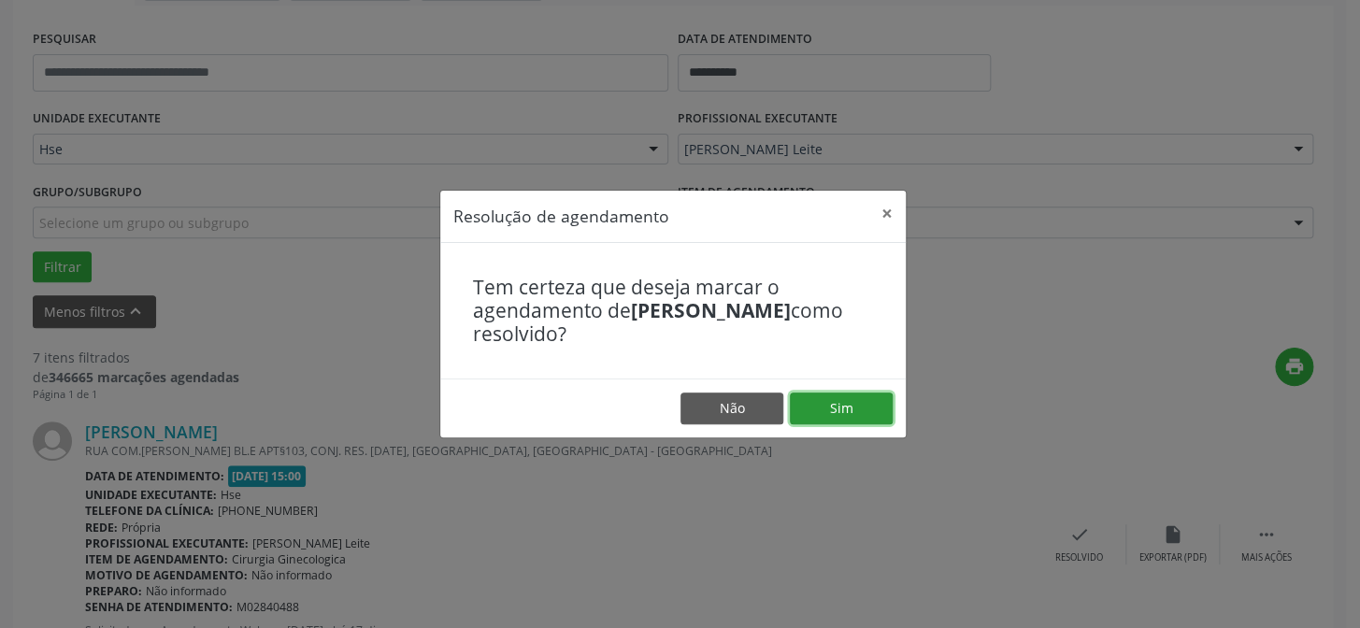
click at [865, 401] on button "Sim" at bounding box center [841, 409] width 103 height 32
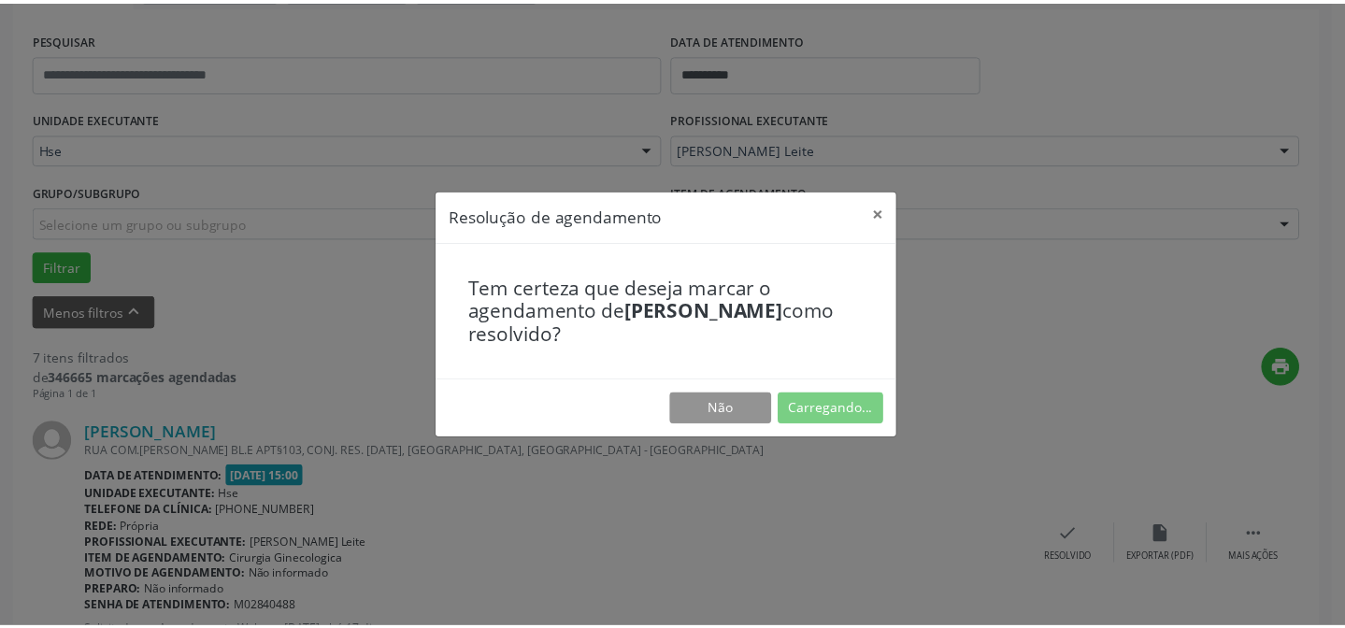
scroll to position [167, 0]
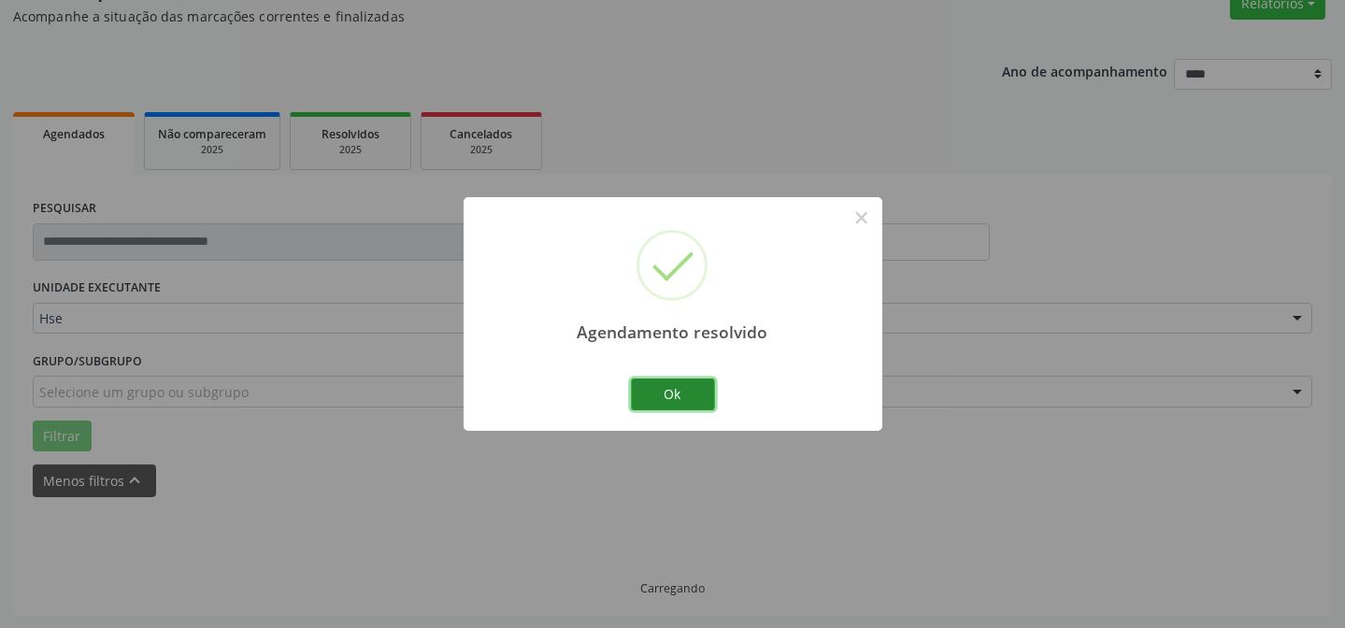
click at [661, 386] on button "Ok" at bounding box center [673, 395] width 84 height 32
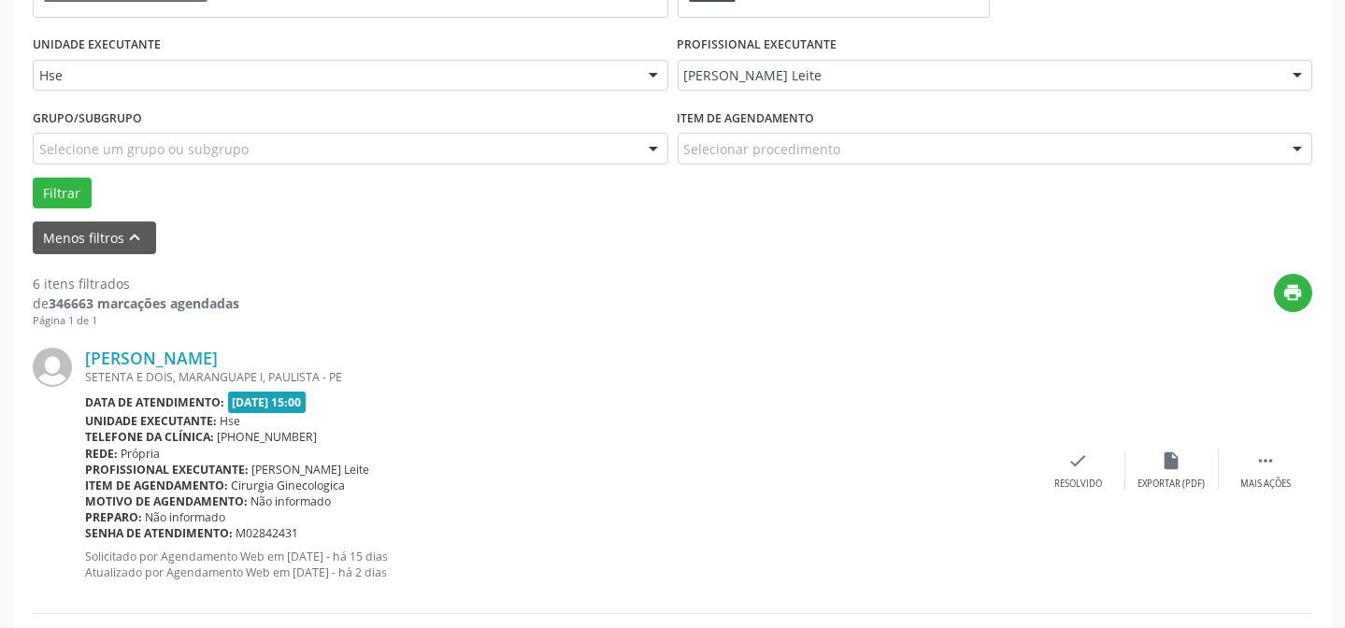
scroll to position [422, 0]
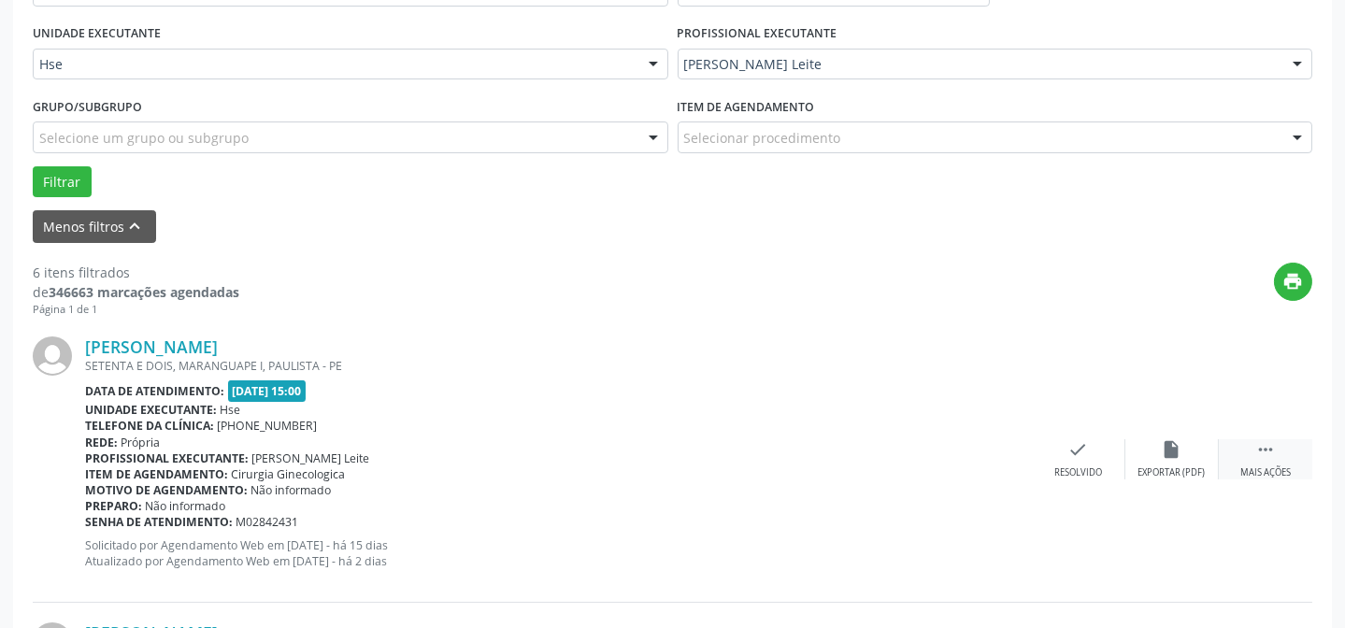
click at [1251, 461] on div " Mais ações" at bounding box center [1265, 459] width 93 height 40
click at [1165, 448] on icon "alarm_off" at bounding box center [1172, 449] width 21 height 21
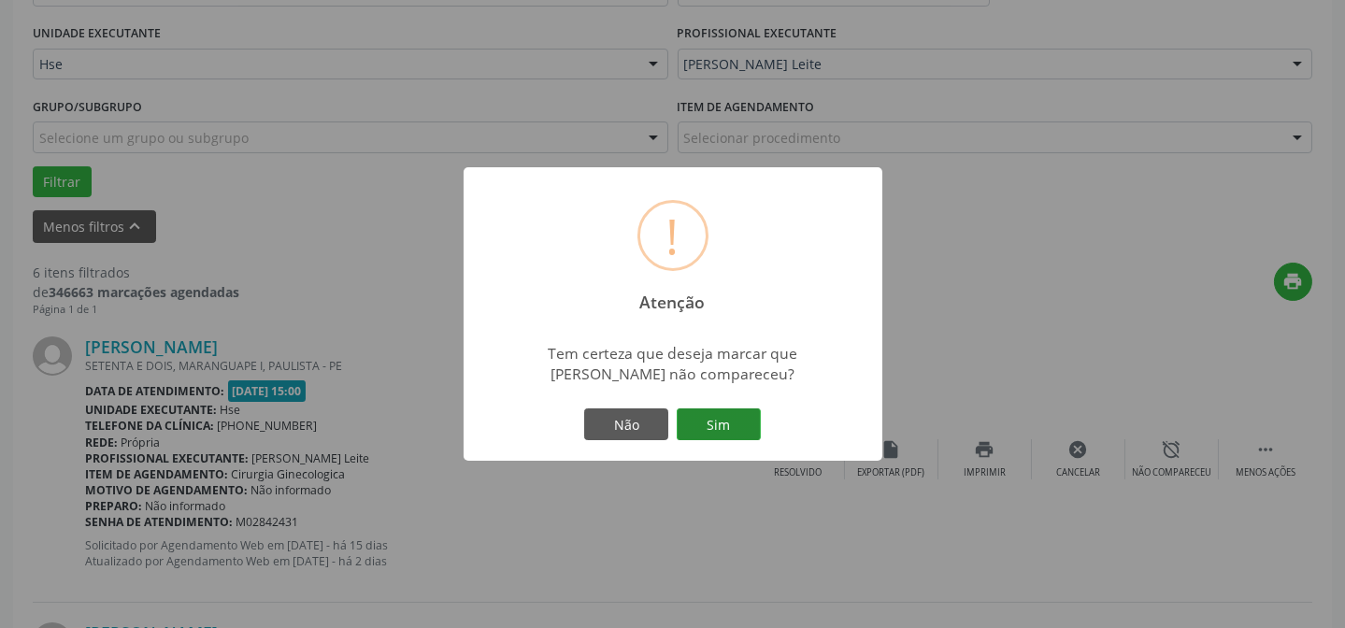
click at [746, 430] on button "Sim" at bounding box center [719, 424] width 84 height 32
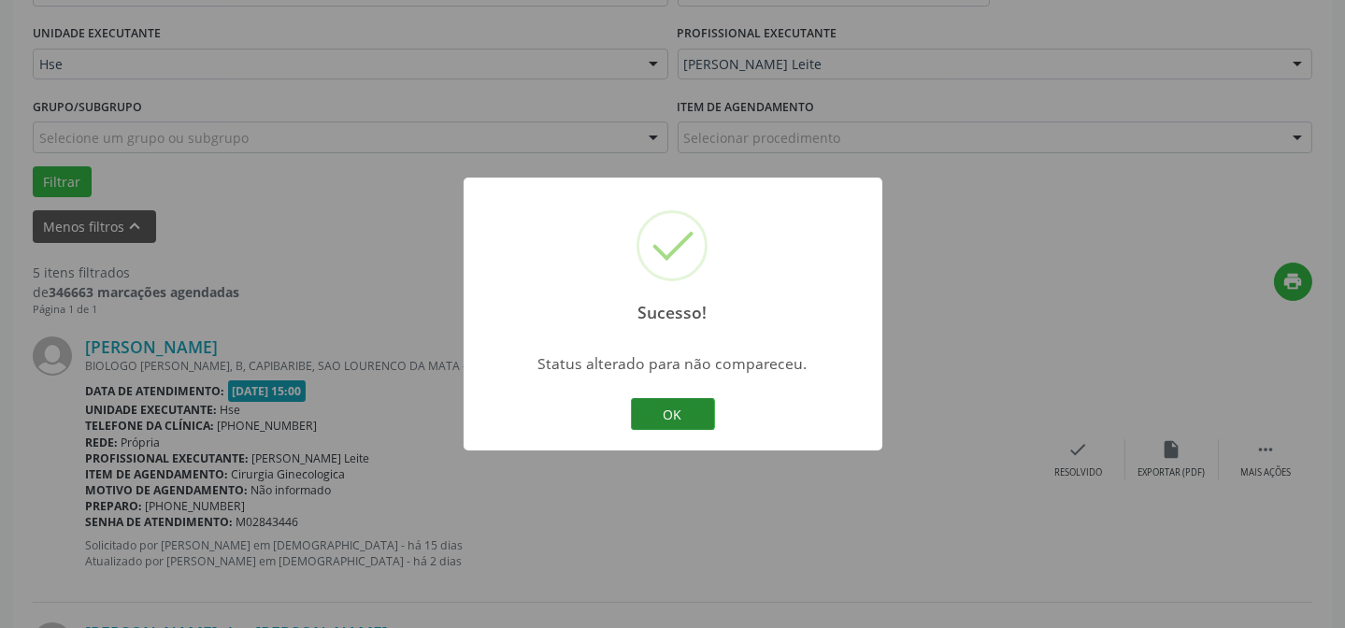
click at [694, 414] on button "OK" at bounding box center [673, 414] width 84 height 32
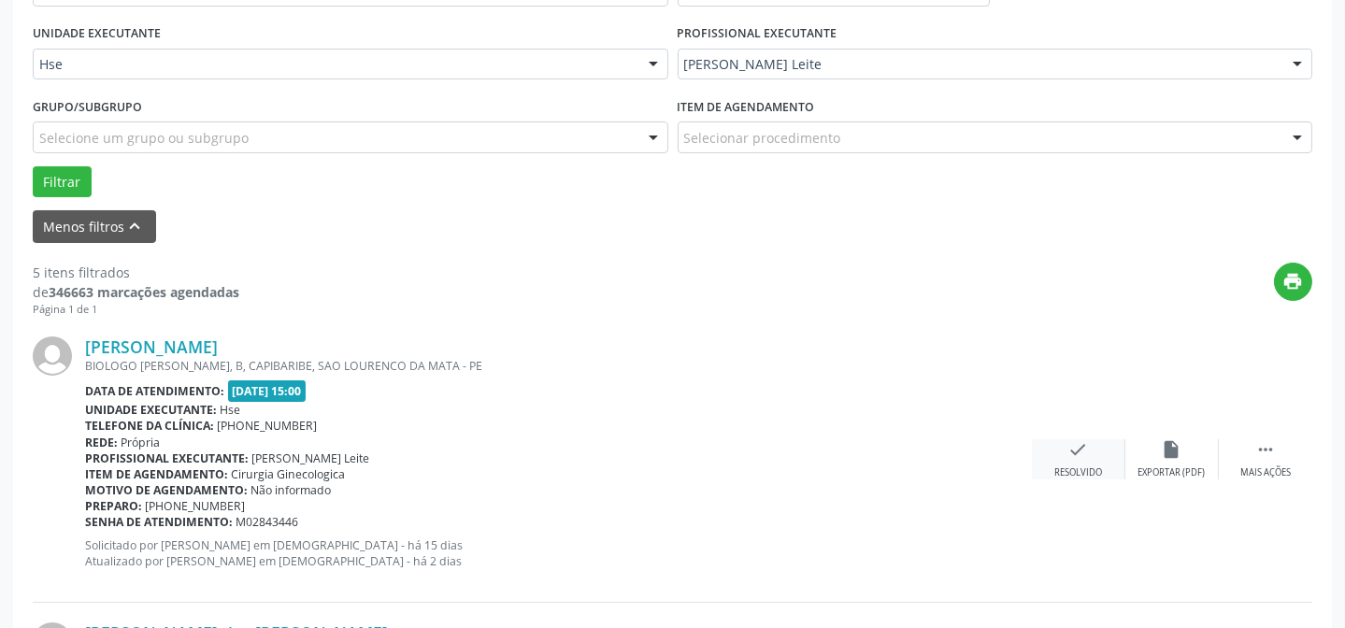
click at [1091, 459] on div "check Resolvido" at bounding box center [1078, 459] width 93 height 40
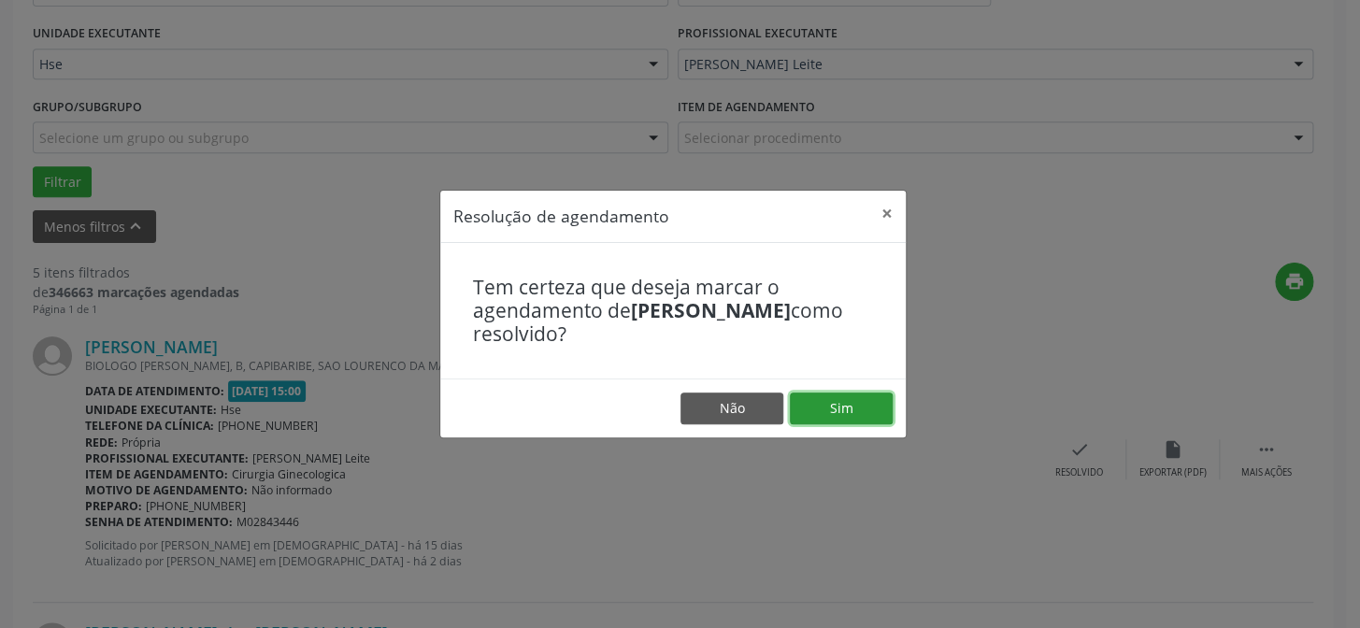
click at [865, 414] on button "Sim" at bounding box center [841, 409] width 103 height 32
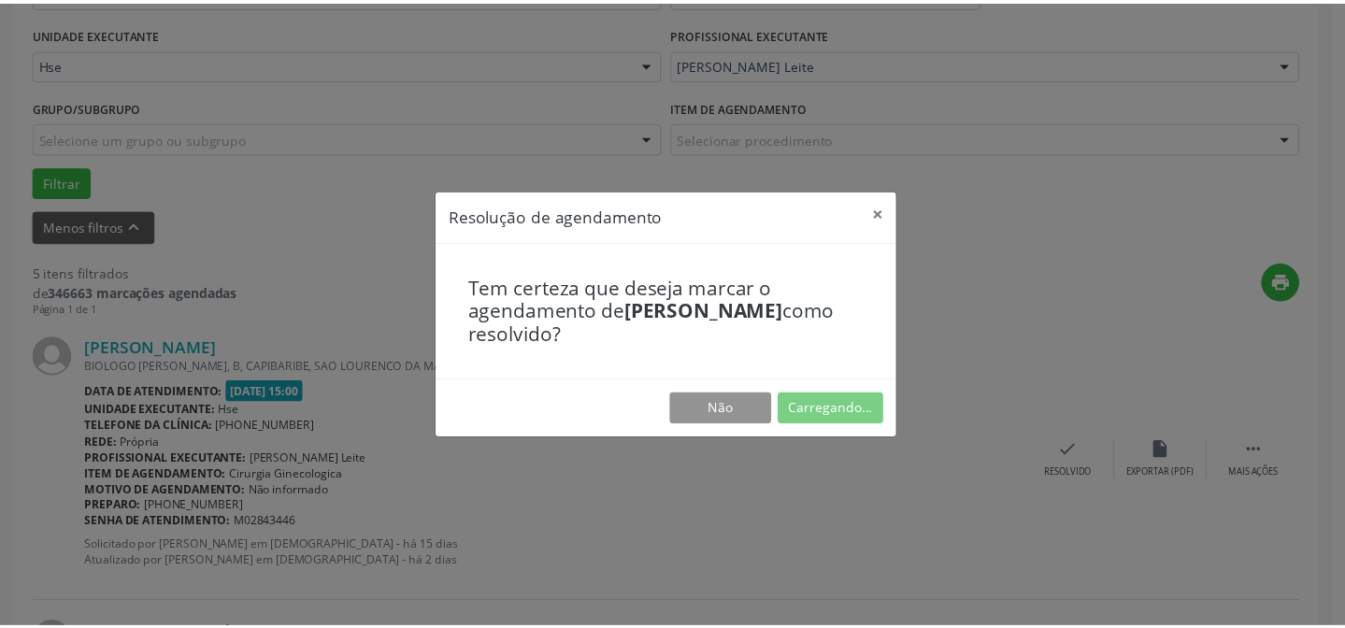
scroll to position [167, 0]
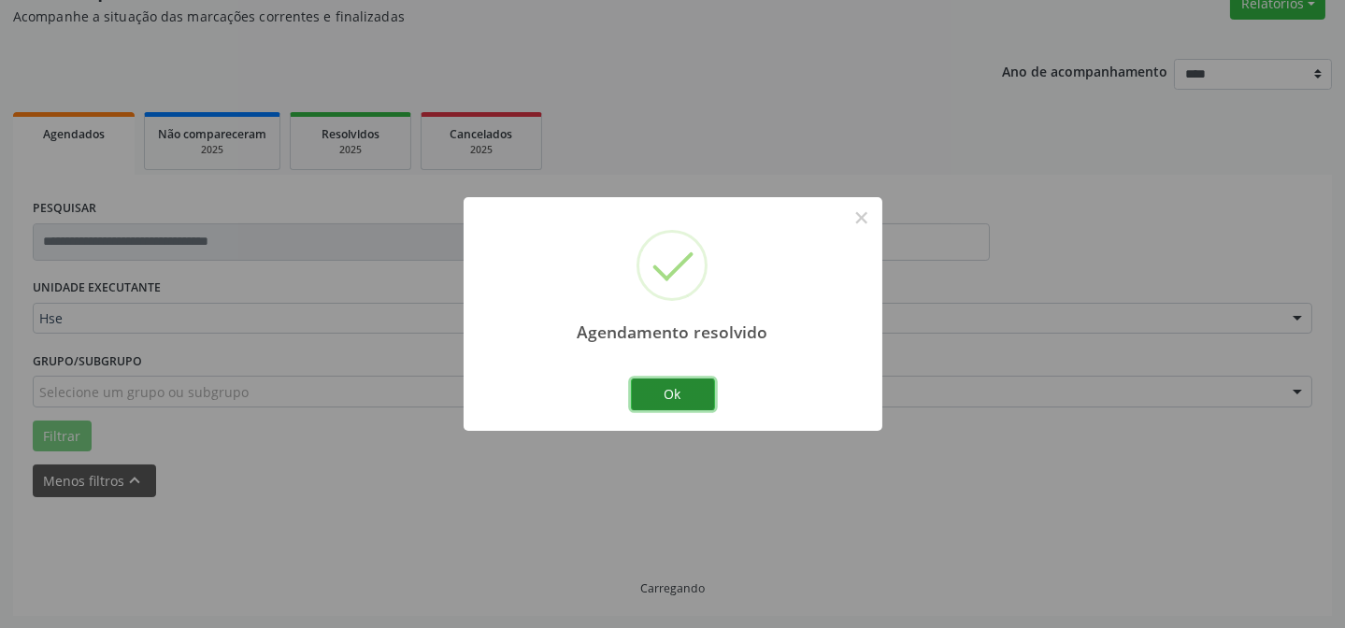
click at [645, 393] on button "Ok" at bounding box center [673, 395] width 84 height 32
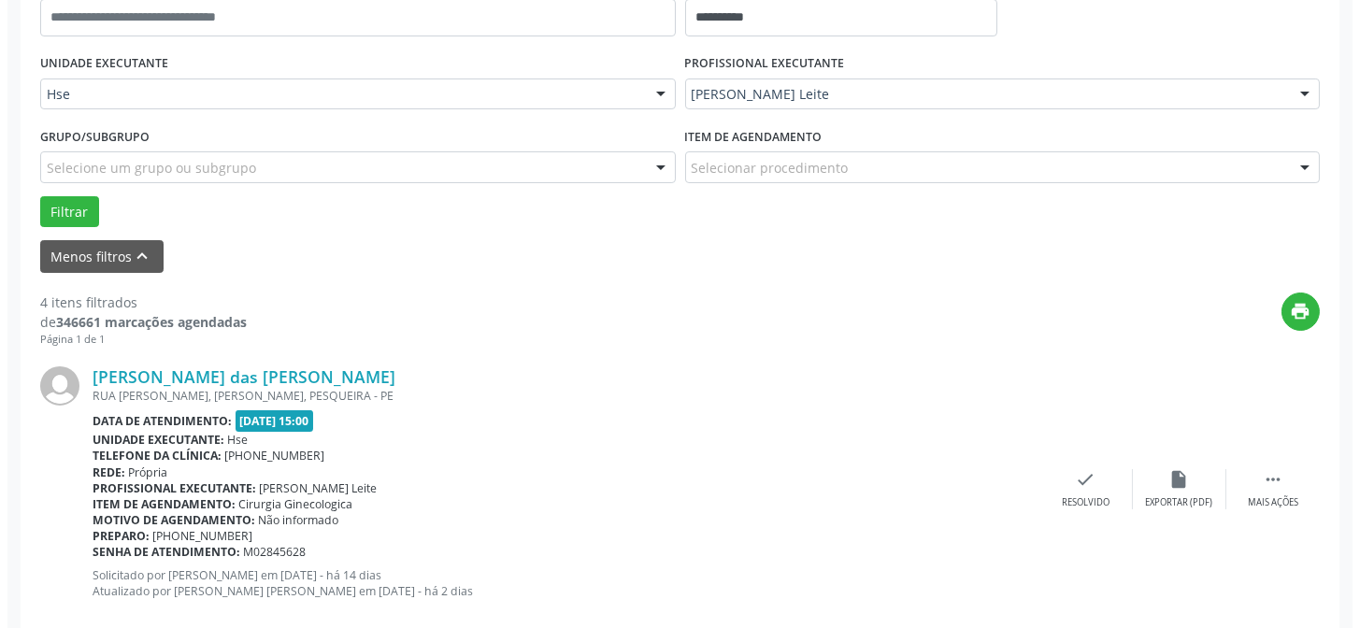
scroll to position [422, 0]
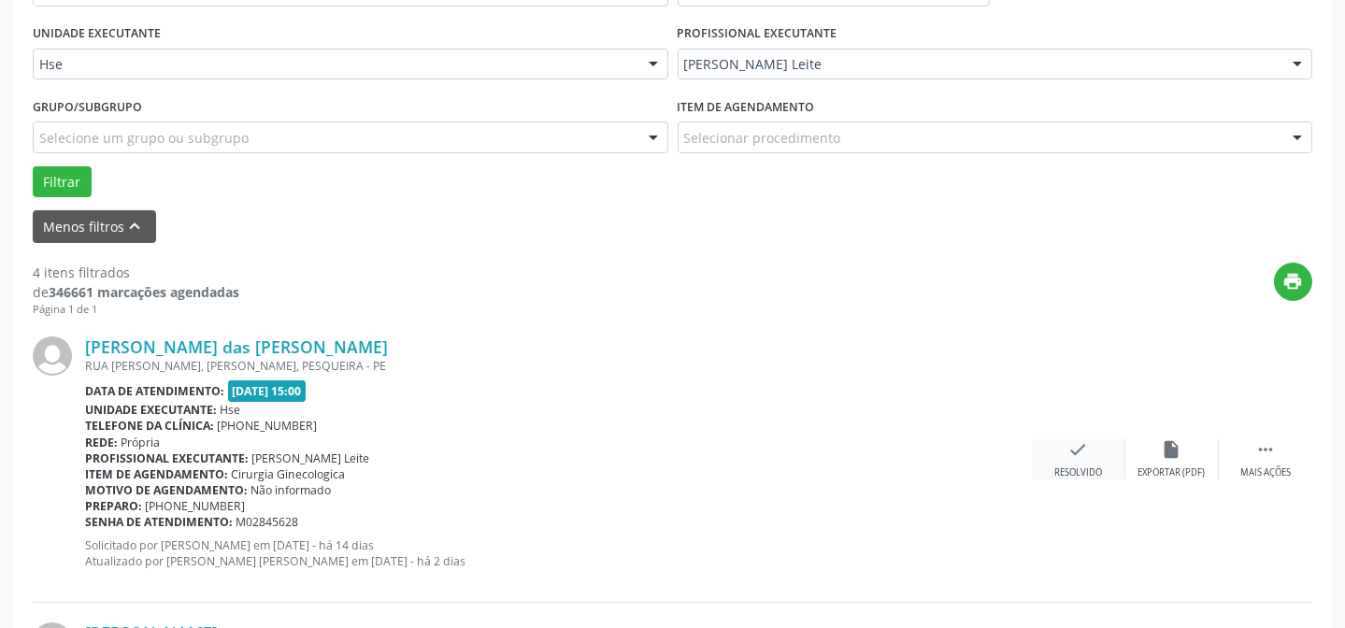
click at [1092, 455] on div "check Resolvido" at bounding box center [1078, 459] width 93 height 40
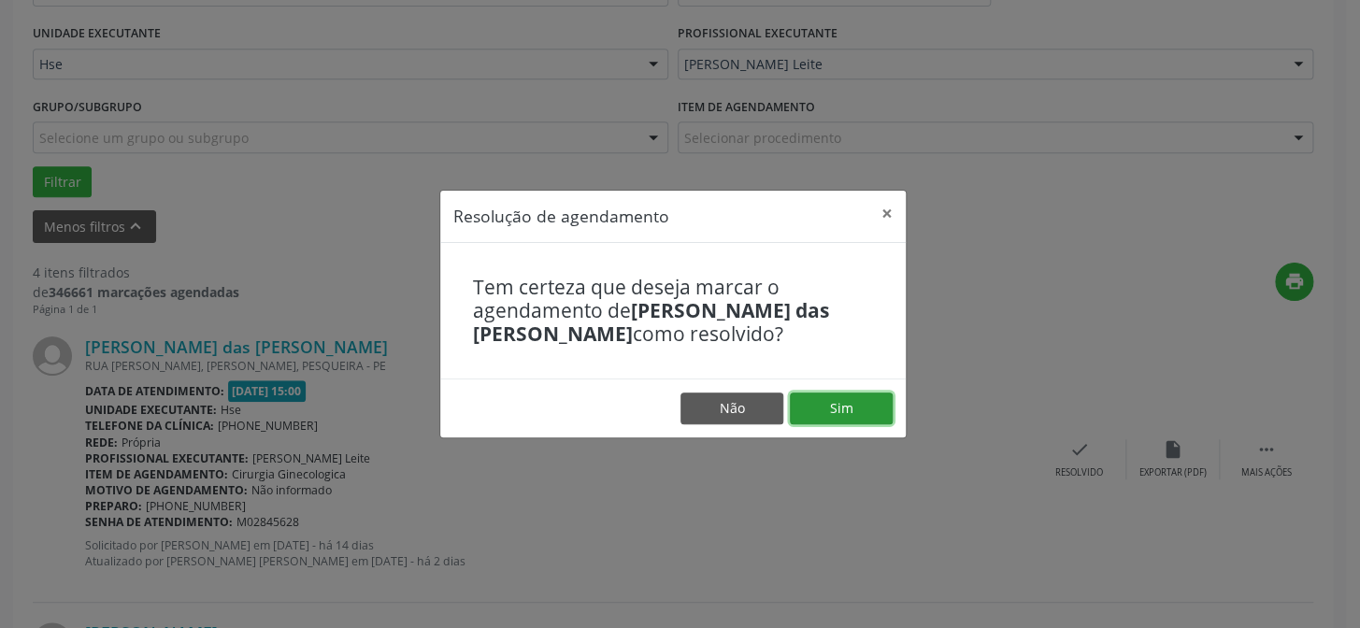
click at [854, 397] on button "Sim" at bounding box center [841, 409] width 103 height 32
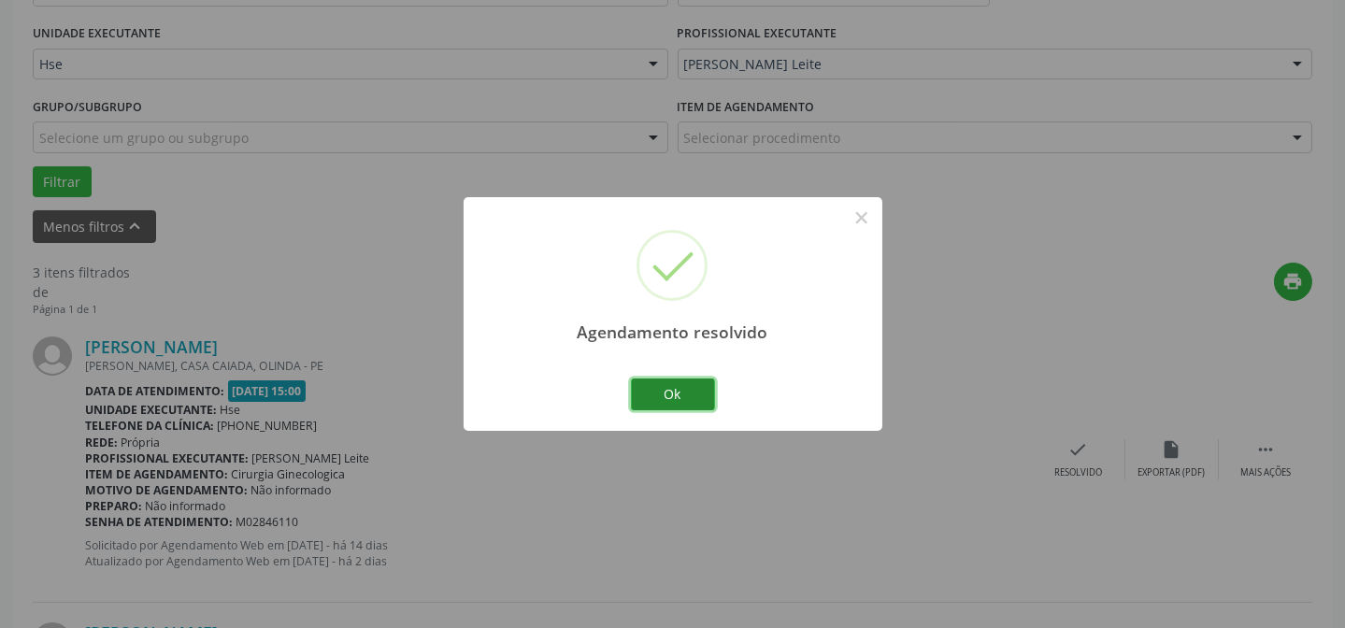
click at [679, 393] on button "Ok" at bounding box center [673, 395] width 84 height 32
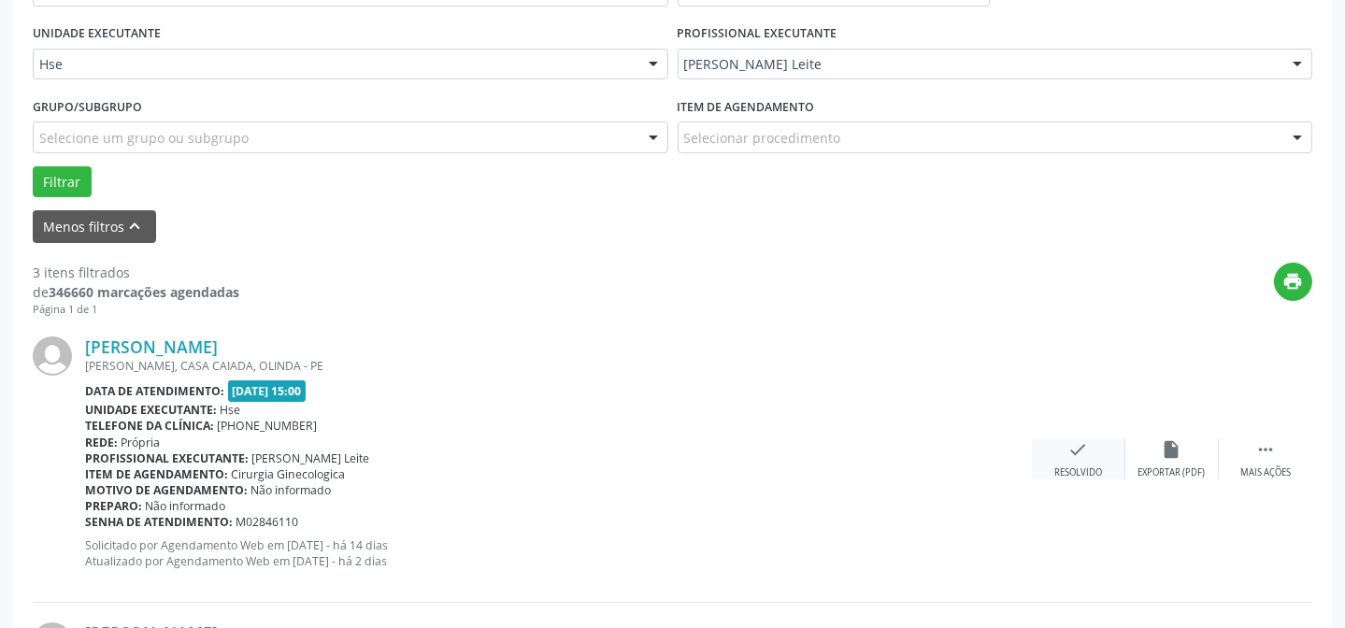
click at [1081, 447] on icon "check" at bounding box center [1078, 449] width 21 height 21
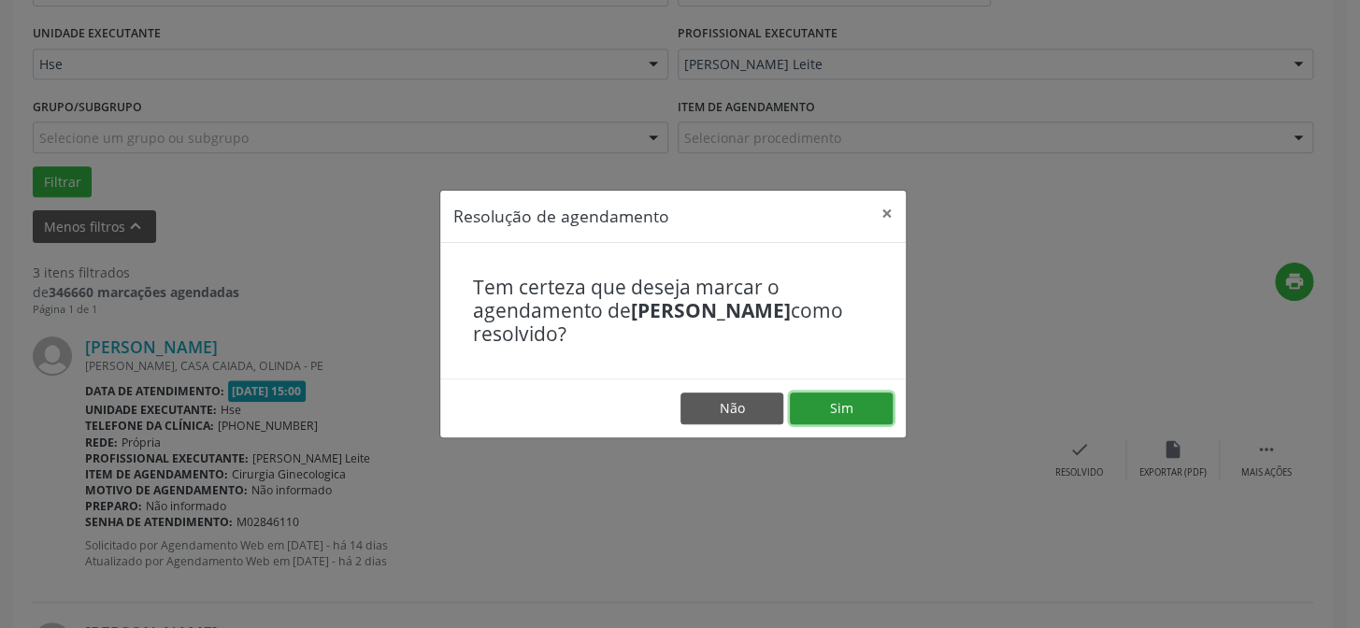
click at [823, 419] on button "Sim" at bounding box center [841, 409] width 103 height 32
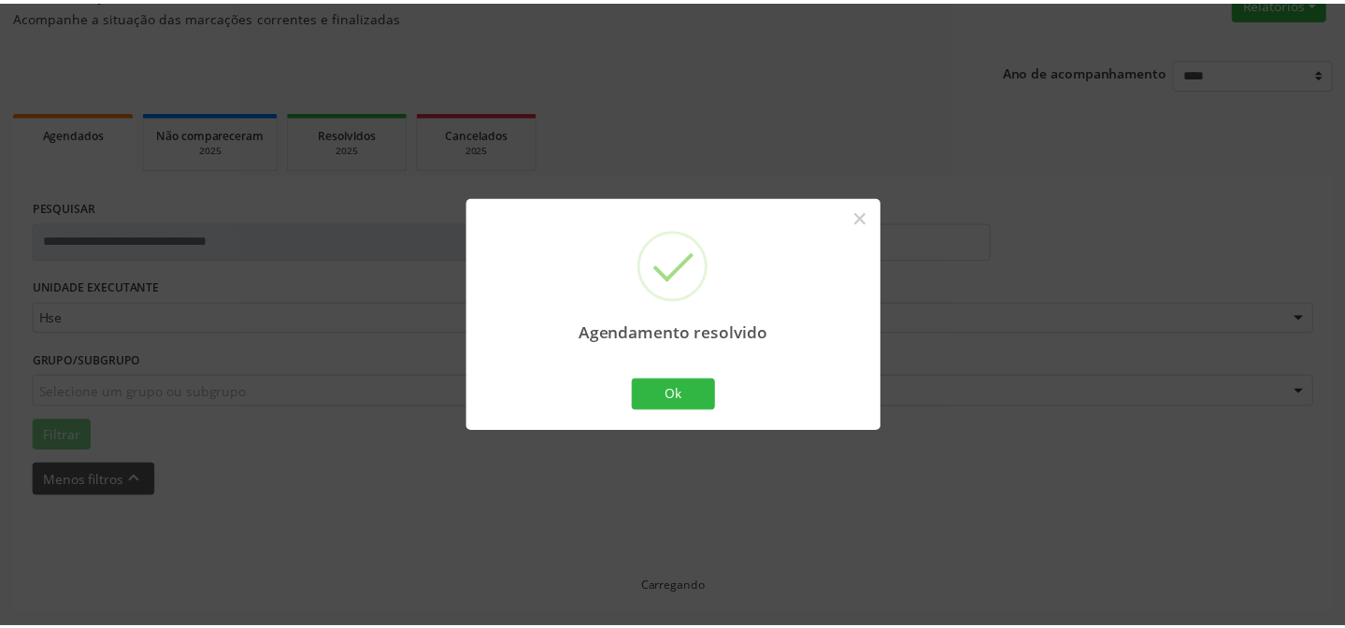
scroll to position [167, 0]
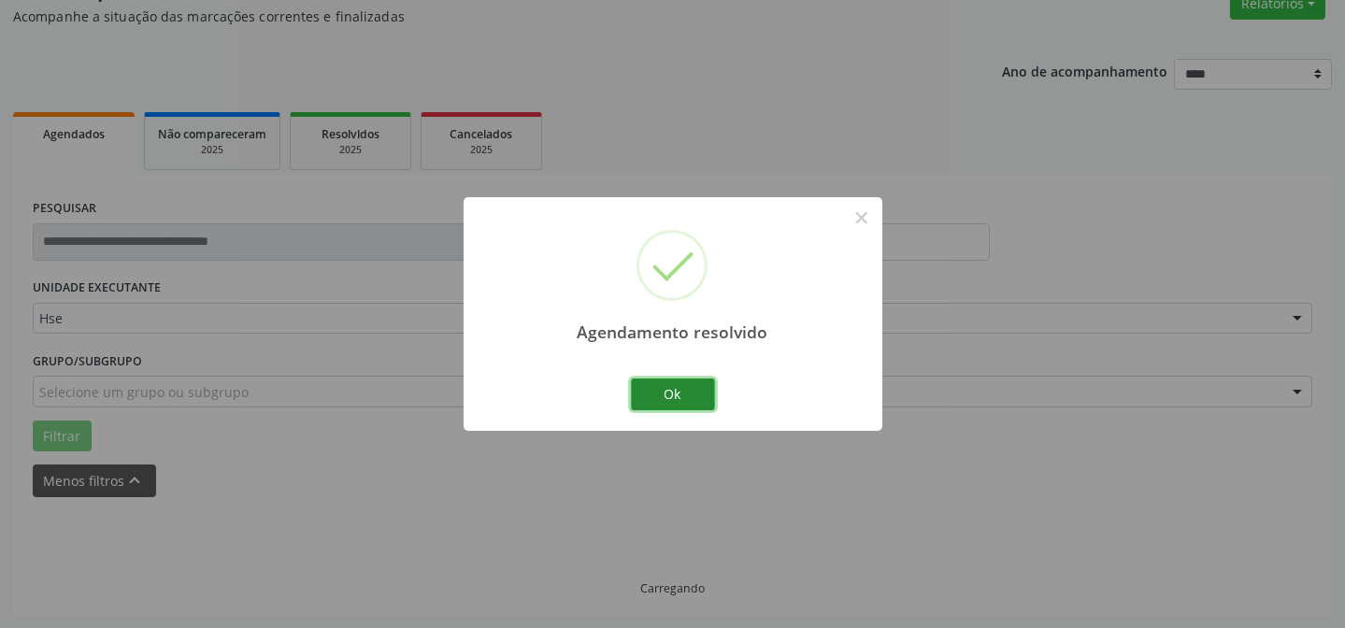
click at [664, 379] on button "Ok" at bounding box center [673, 395] width 84 height 32
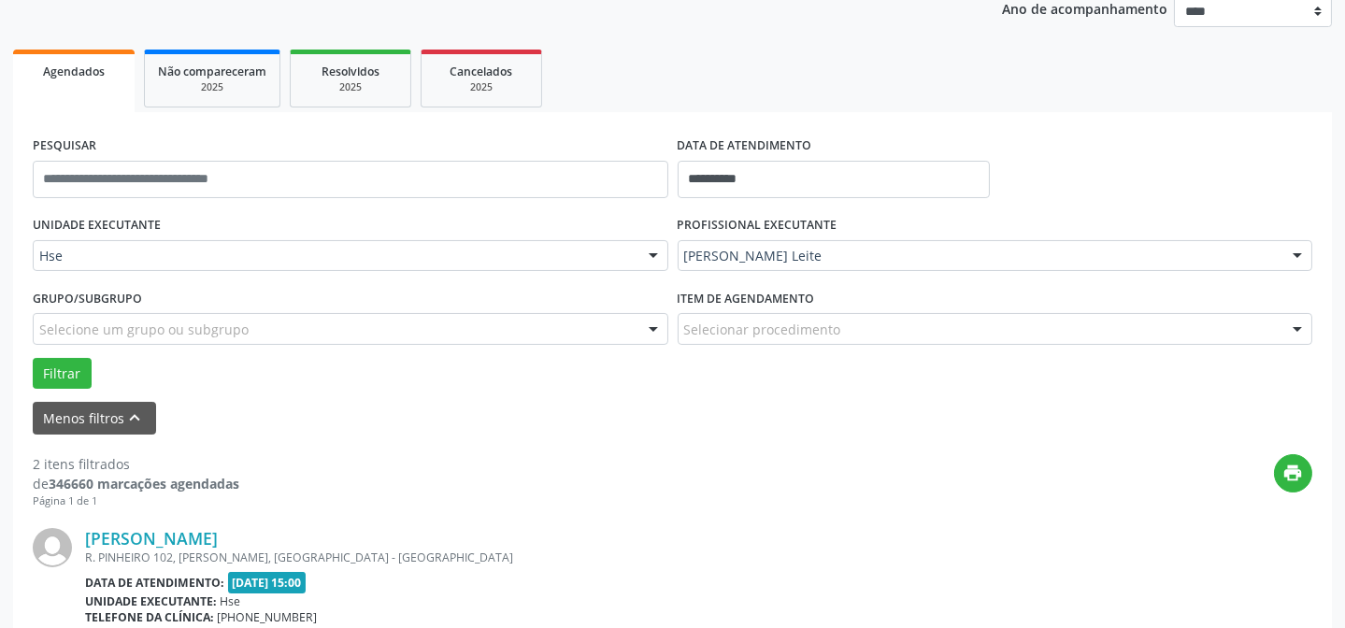
scroll to position [422, 0]
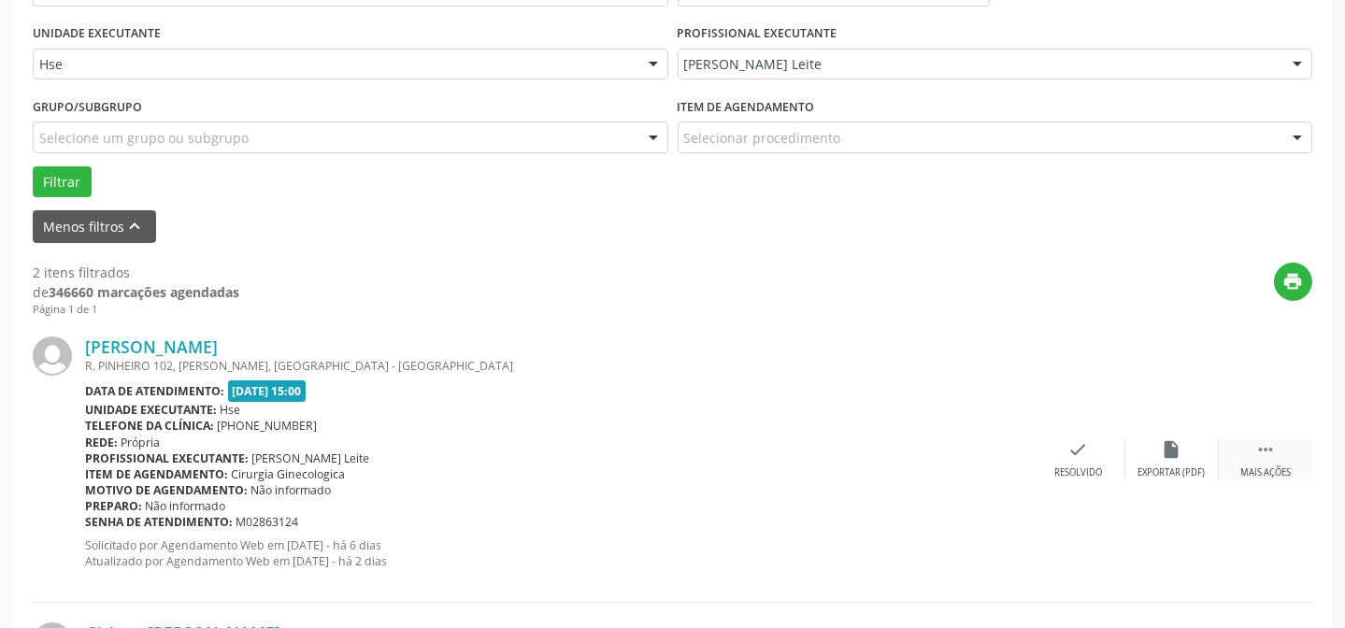
click at [1264, 472] on div "Mais ações" at bounding box center [1265, 472] width 50 height 13
click at [1146, 448] on div "alarm_off Não compareceu" at bounding box center [1171, 459] width 93 height 40
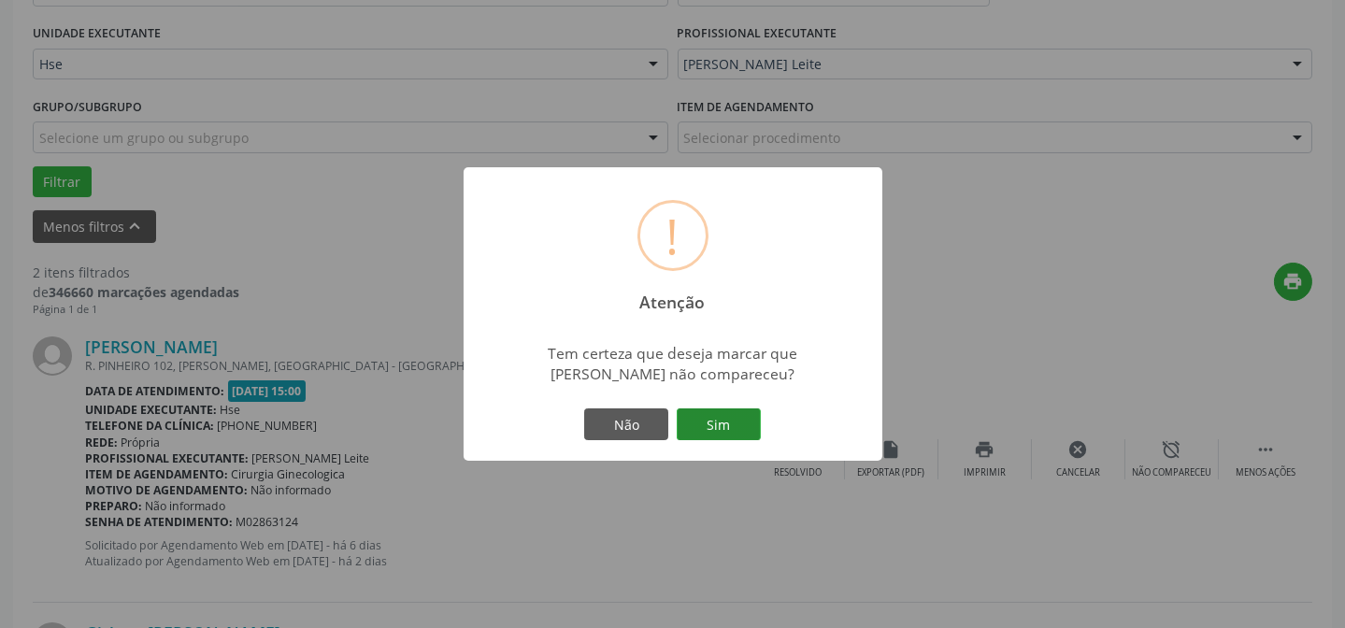
click at [746, 422] on button "Sim" at bounding box center [719, 424] width 84 height 32
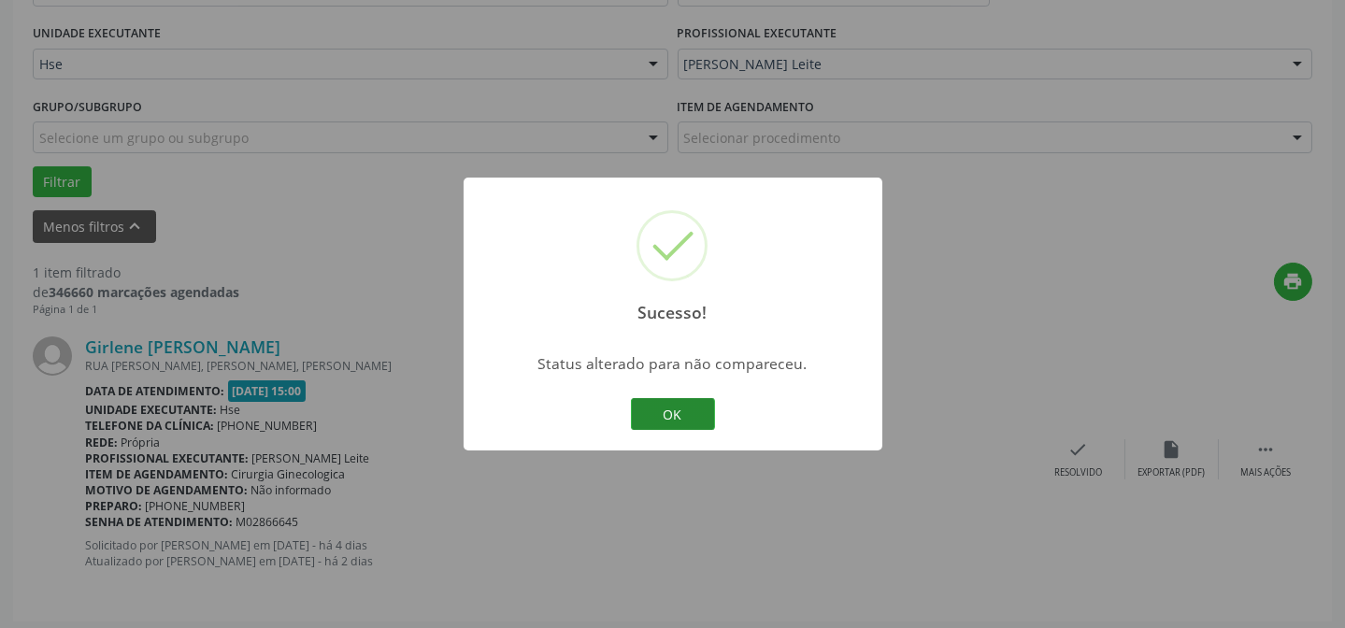
click at [683, 404] on button "OK" at bounding box center [673, 414] width 84 height 32
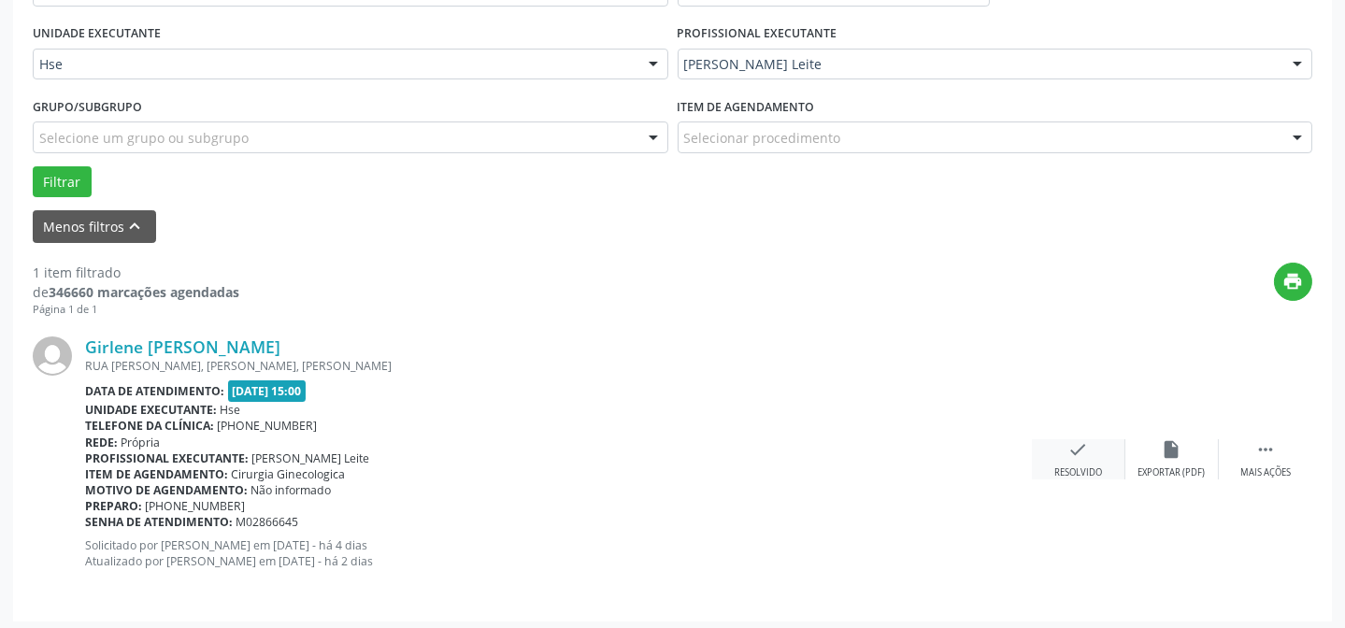
click at [1084, 468] on div "Resolvido" at bounding box center [1078, 472] width 48 height 13
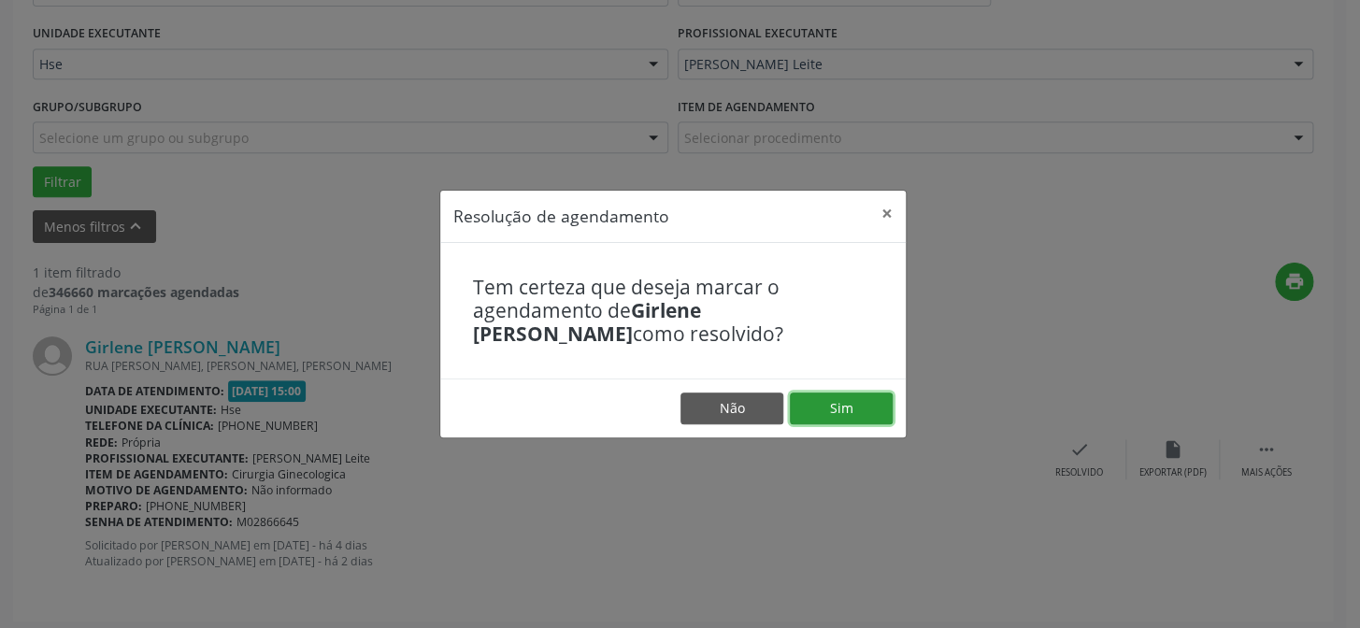
click at [805, 405] on button "Sim" at bounding box center [841, 409] width 103 height 32
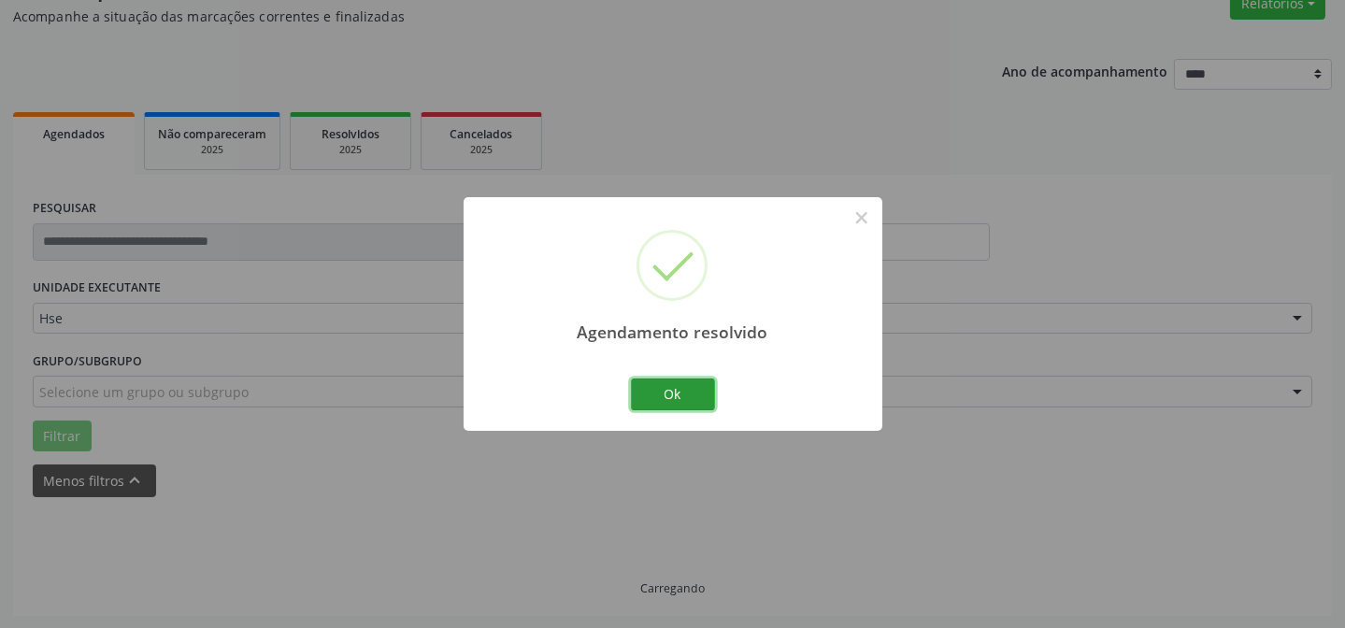
drag, startPoint x: 658, startPoint y: 386, endPoint x: 616, endPoint y: 376, distance: 43.3
click at [657, 387] on button "Ok" at bounding box center [673, 395] width 84 height 32
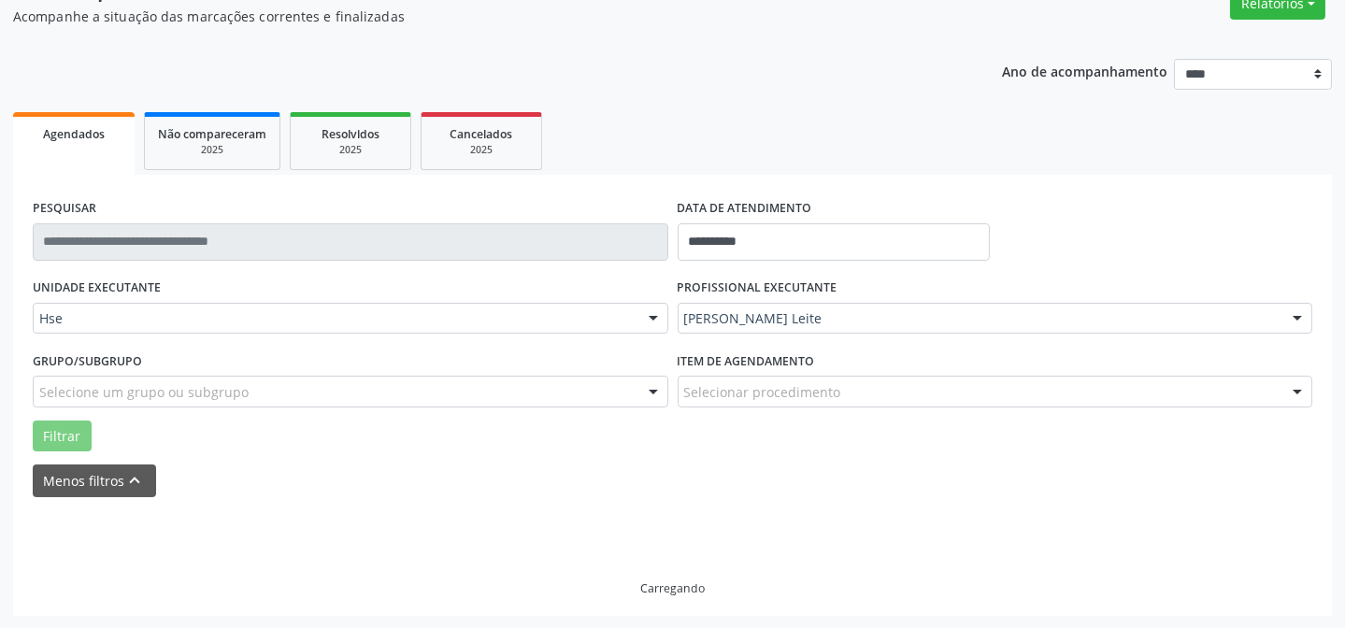
scroll to position [126, 0]
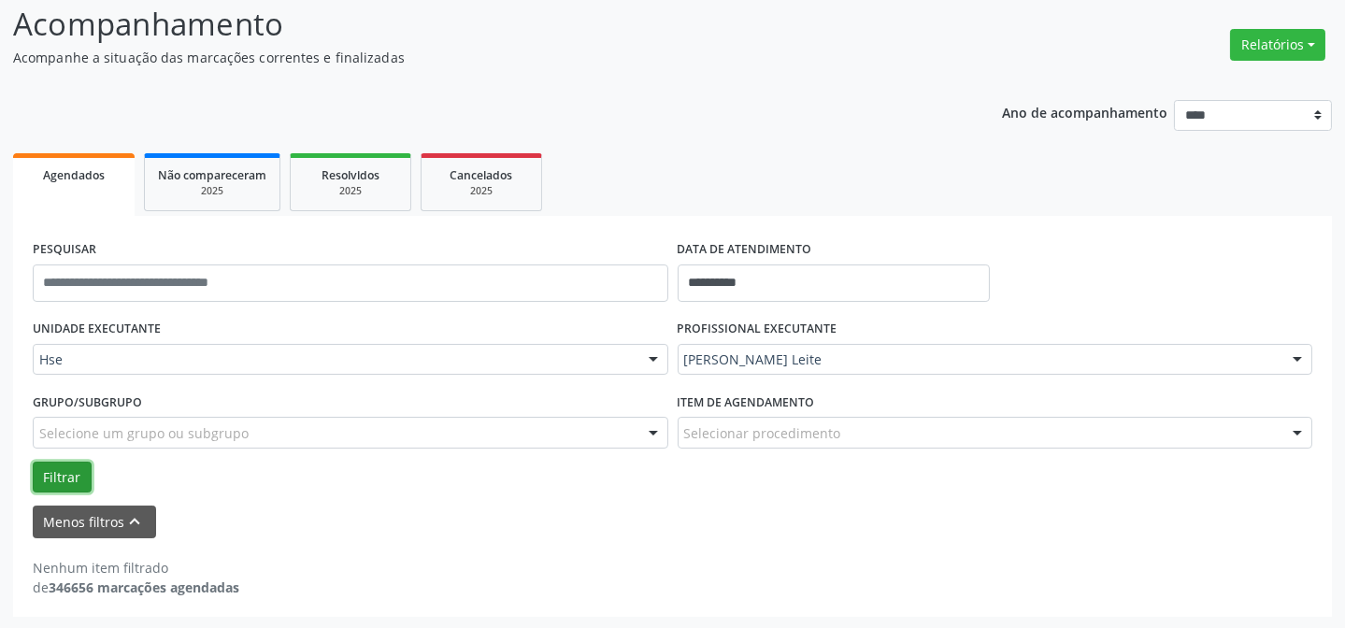
click at [37, 469] on button "Filtrar" at bounding box center [62, 478] width 59 height 32
